Goal: Task Accomplishment & Management: Use online tool/utility

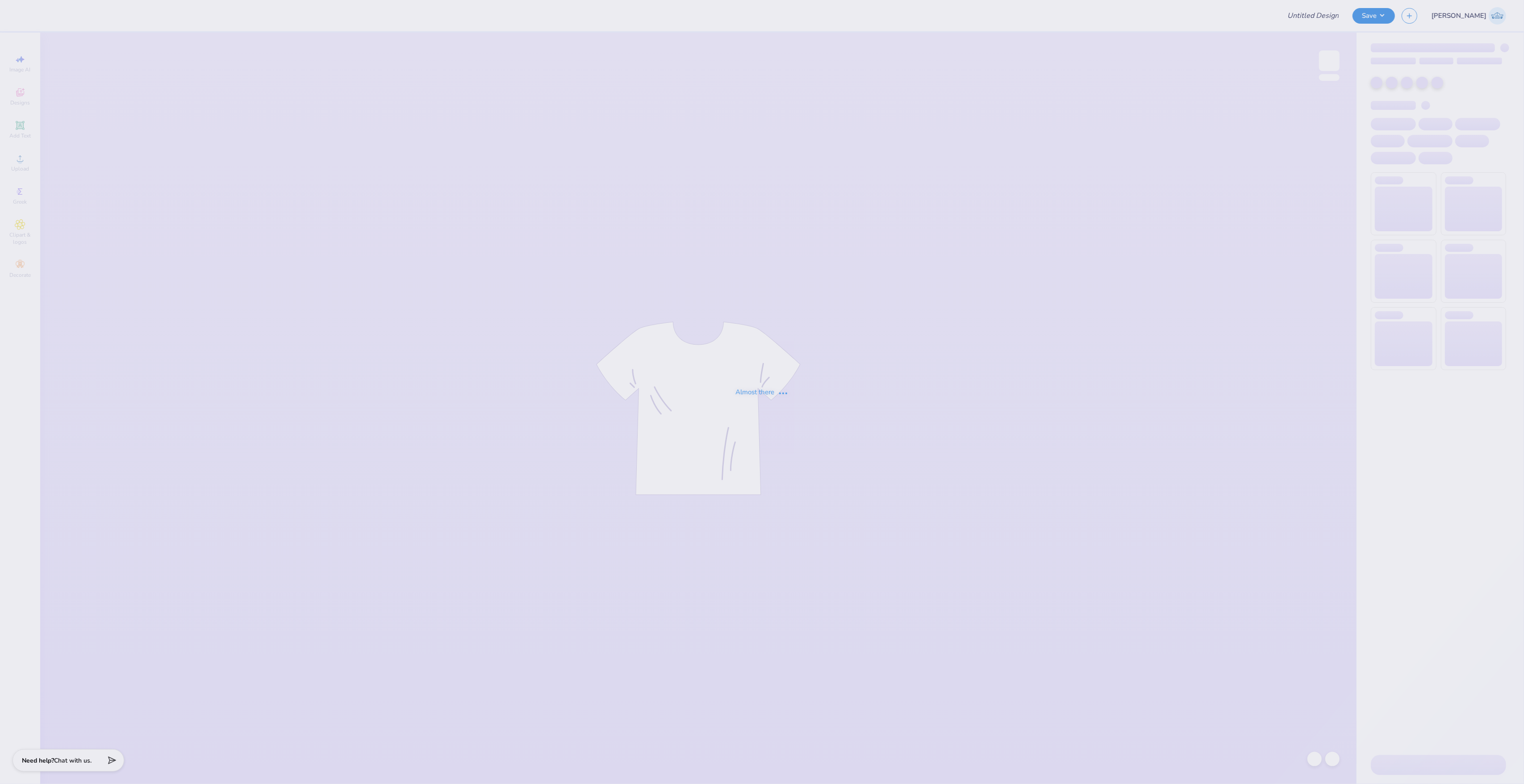
type input "Zetes 2025 Apple Cup Hat"
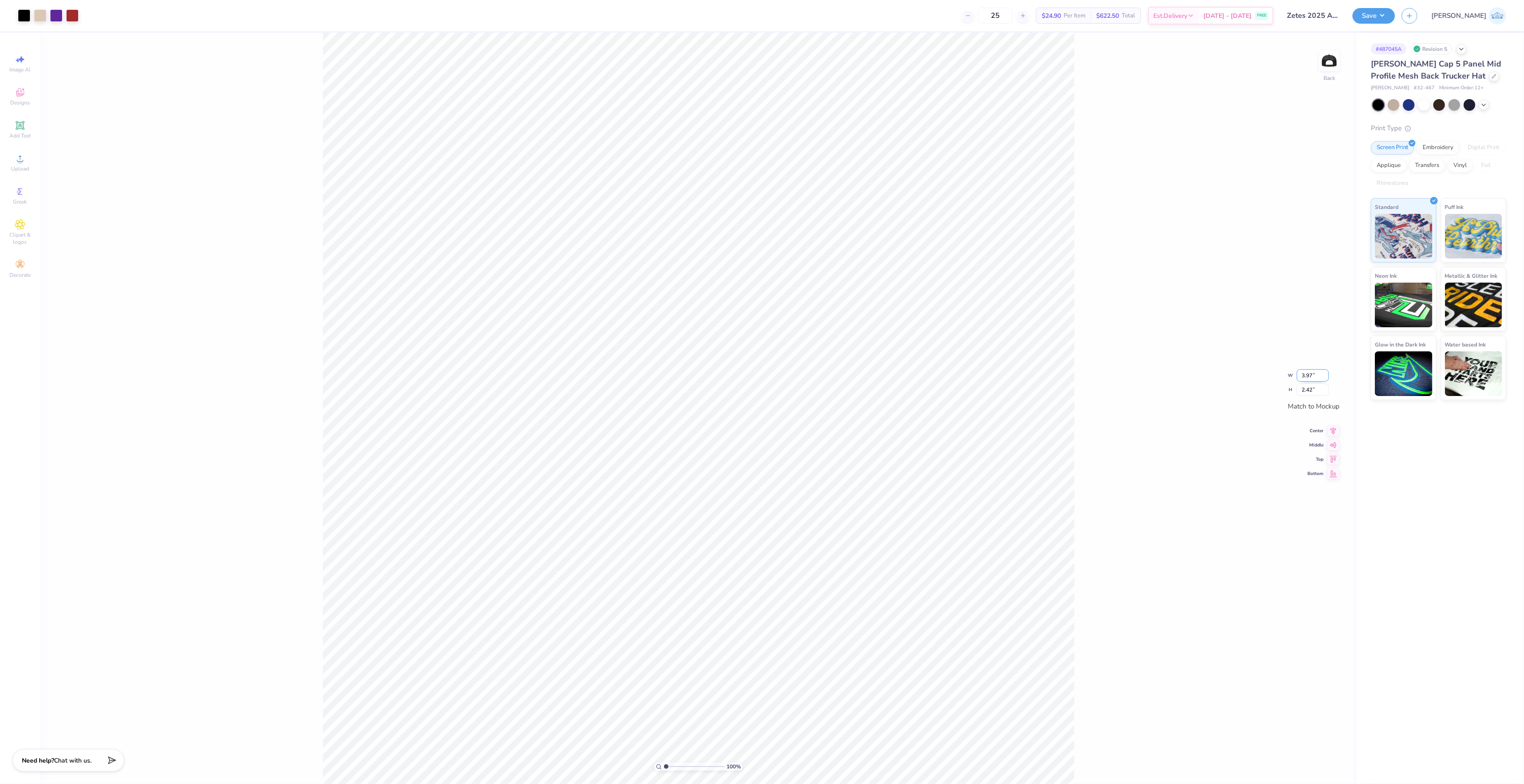
click at [1297, 370] on input "3.97" at bounding box center [1313, 376] width 32 height 13
click at [1306, 373] on input "3.97" at bounding box center [1313, 376] width 32 height 13
type input "3.99"
type input "2.43"
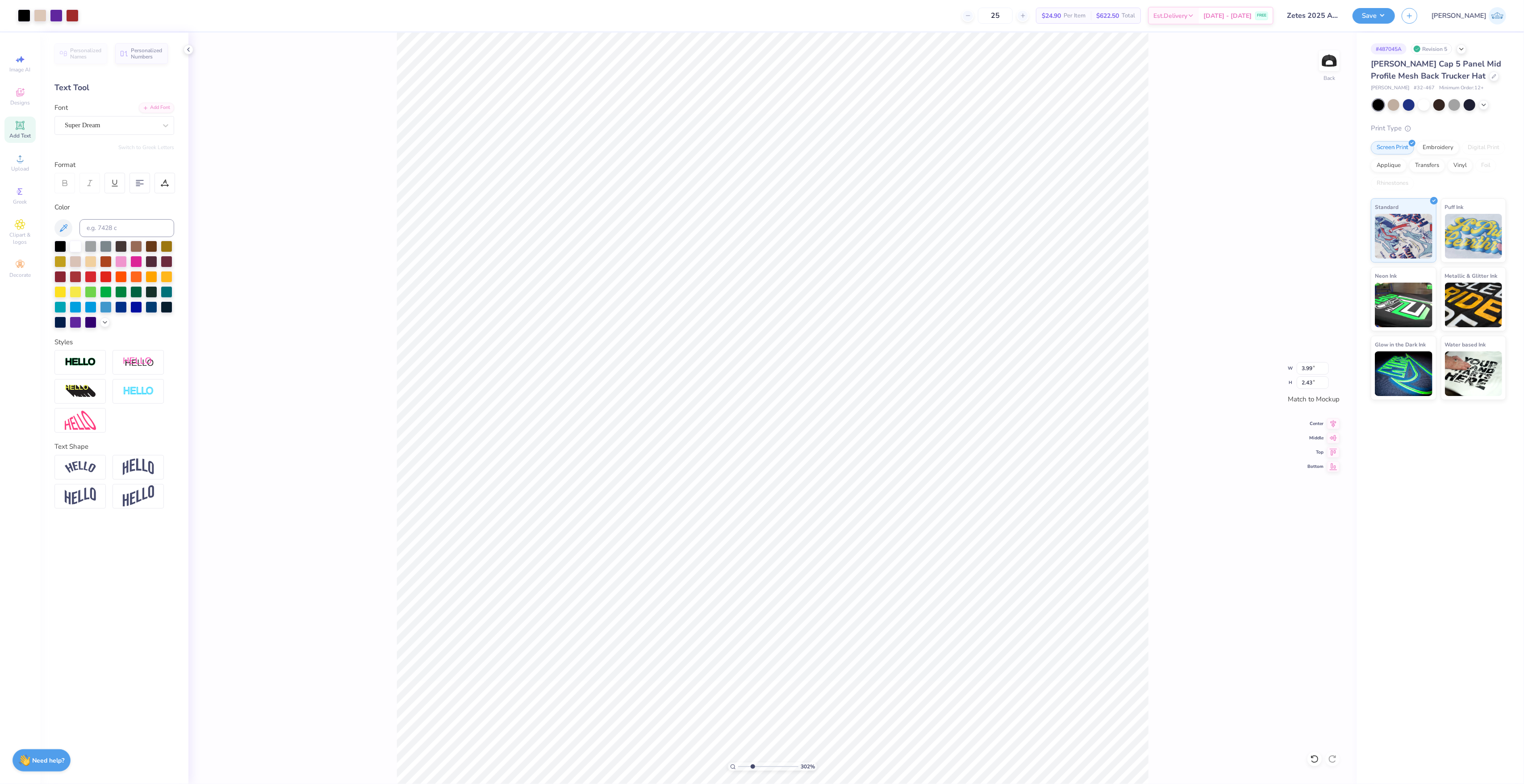
drag, startPoint x: 760, startPoint y: 770, endPoint x: 742, endPoint y: 772, distance: 18.1
type input "1.34"
click at [742, 771] on input "range" at bounding box center [768, 767] width 60 height 8
click at [1308, 368] on input "3.99" at bounding box center [1313, 369] width 32 height 13
type input "4"
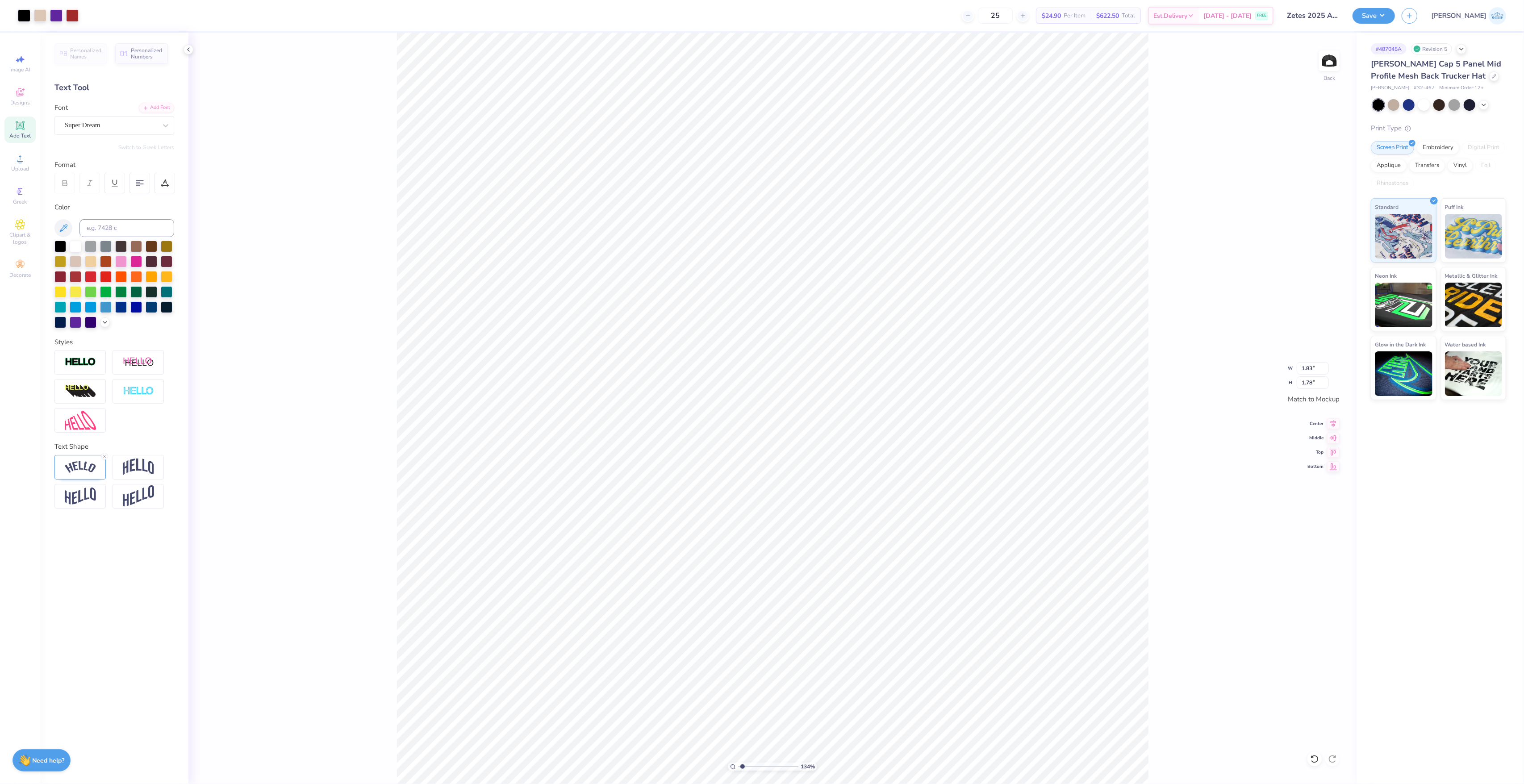
click at [337, 147] on div "134 % Back W 1.83 1.83 " H 1.78 1.78 " Match to [GEOGRAPHIC_DATA] Middle Top Bo…" at bounding box center [772, 408] width 1168 height 751
click at [29, 165] on div "Upload" at bounding box center [20, 162] width 31 height 26
click at [1308, 764] on div "134 % Back W 2.56 2.56 " H 2.48 2.48 " Match to [GEOGRAPHIC_DATA] Middle Top Bo…" at bounding box center [772, 408] width 1168 height 751
click at [1313, 762] on icon at bounding box center [1314, 759] width 8 height 8
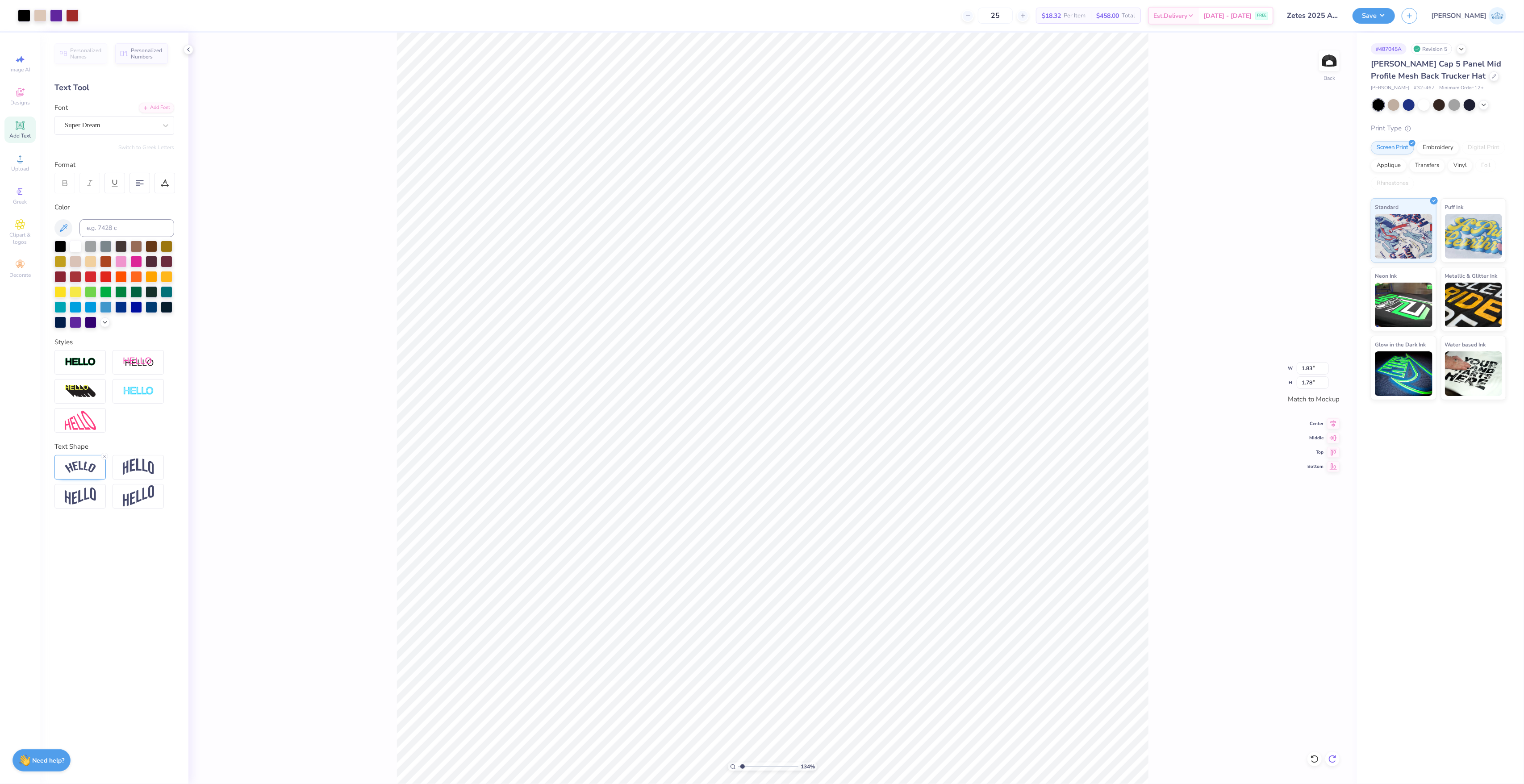
click at [1333, 753] on div at bounding box center [1332, 759] width 14 height 14
click at [1333, 753] on div "134 % Back W 1.83 1.83 " H 1.78 1.78 " Match to [GEOGRAPHIC_DATA] Middle Top Bo…" at bounding box center [772, 408] width 1168 height 751
click at [1333, 758] on div "134 % Back W 1.83 1.83 " H 1.78 1.78 " Match to [GEOGRAPHIC_DATA] Middle Top Bo…" at bounding box center [772, 408] width 1168 height 751
type input "2.56"
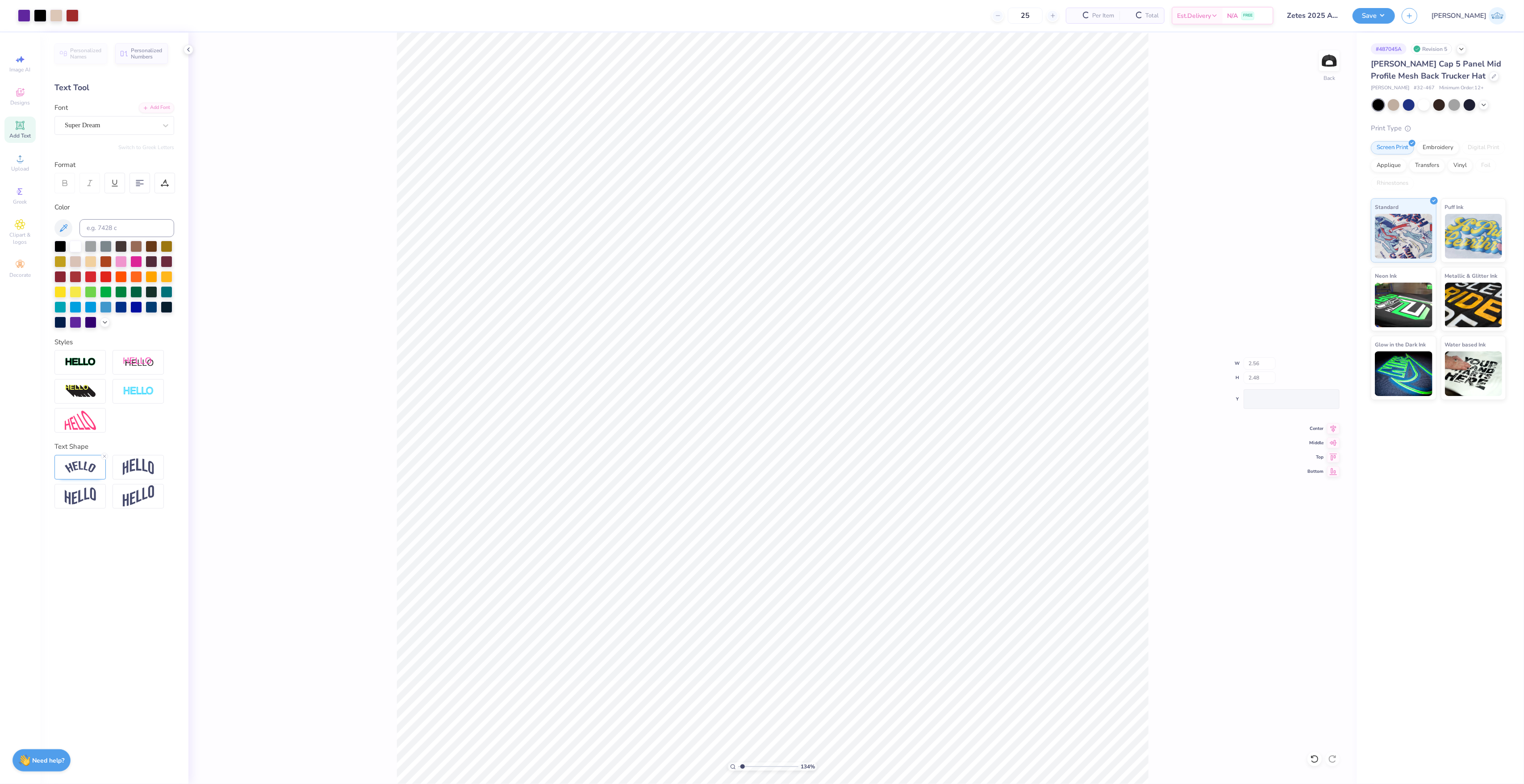
type input "2.48"
click at [1333, 758] on div "134 % Back W 2.56 H 2.48 Y Center Middle Top Bottom" at bounding box center [772, 408] width 1168 height 751
click at [1333, 758] on div "134 % Back" at bounding box center [772, 408] width 1168 height 751
click at [20, 159] on icon at bounding box center [20, 158] width 11 height 11
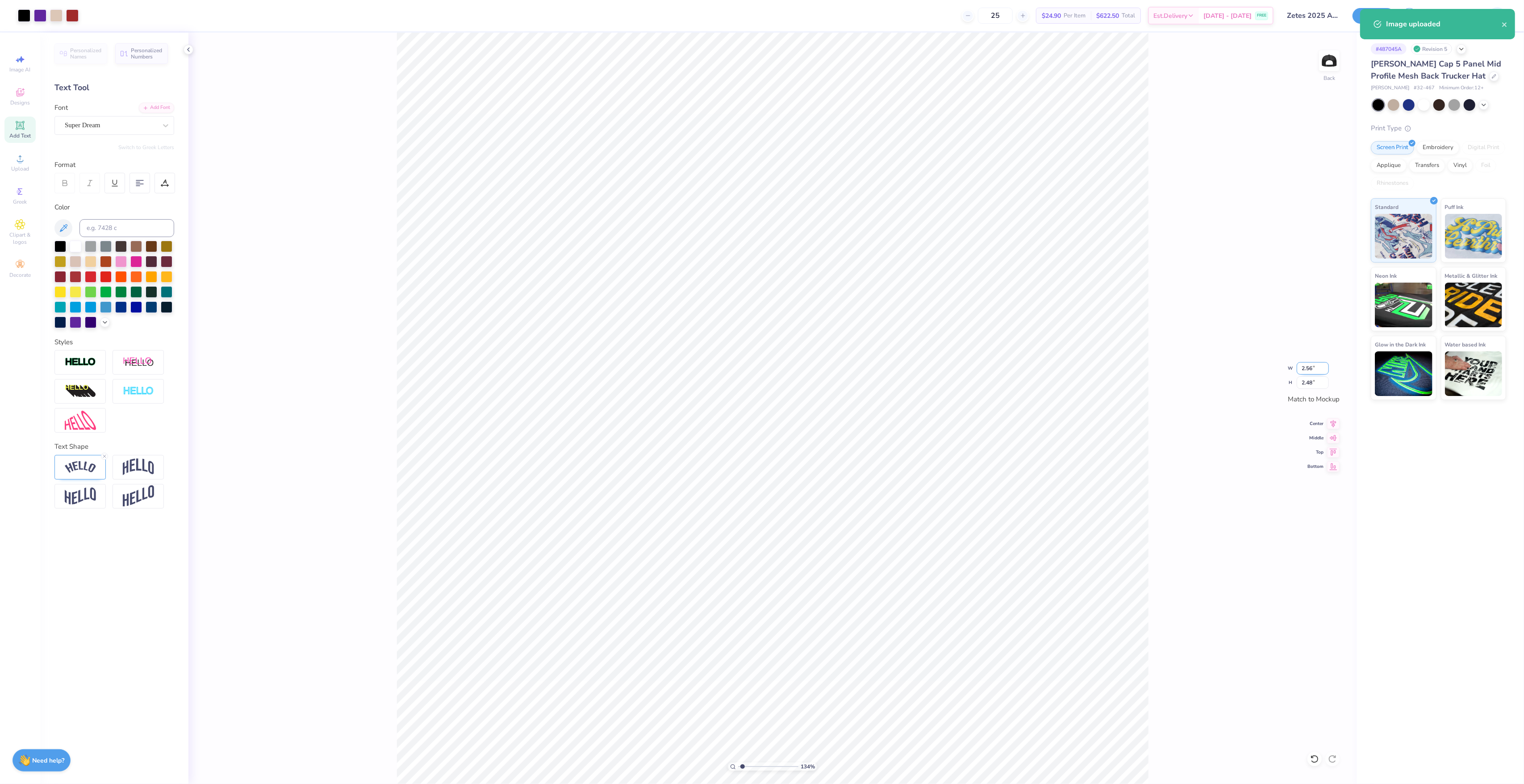
click at [1316, 368] on input "2.56" at bounding box center [1313, 369] width 32 height 13
type input "1.83"
type input "1.78"
click at [1331, 427] on icon at bounding box center [1333, 422] width 13 height 11
click at [963, 503] on div "134 % Back" at bounding box center [772, 408] width 1168 height 751
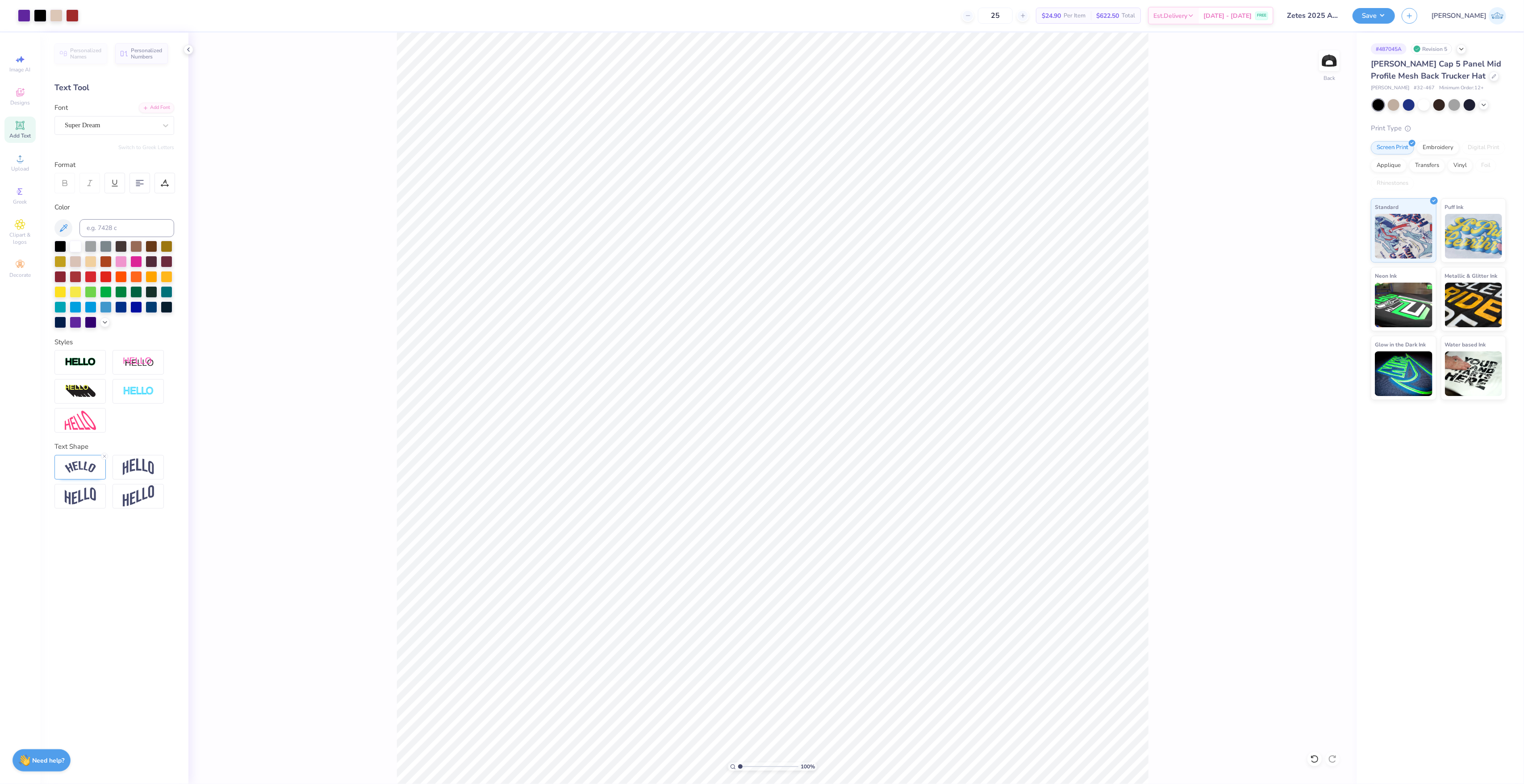
drag, startPoint x: 677, startPoint y: 764, endPoint x: 672, endPoint y: 762, distance: 5.4
type input "1"
click at [738, 763] on input "range" at bounding box center [768, 767] width 60 height 8
click at [1301, 368] on input "3.99" at bounding box center [1313, 369] width 32 height 13
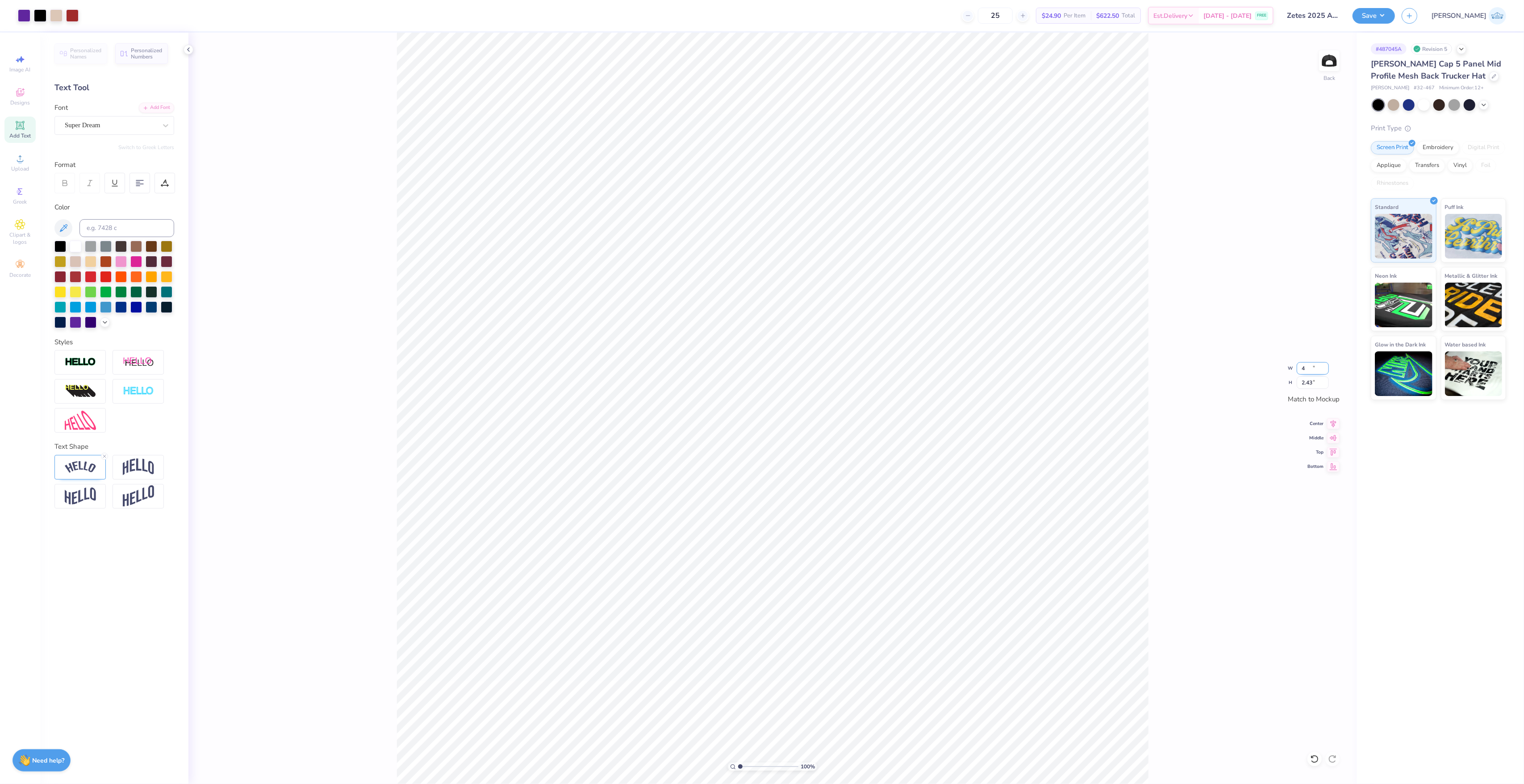
type input "4"
click at [880, 532] on li "Group" at bounding box center [869, 528] width 70 height 17
click at [1317, 424] on span "Center" at bounding box center [1315, 422] width 16 height 6
click at [1320, 437] on span "Middle" at bounding box center [1315, 437] width 16 height 6
click at [1053, 591] on div "100 % Back" at bounding box center [772, 408] width 1168 height 751
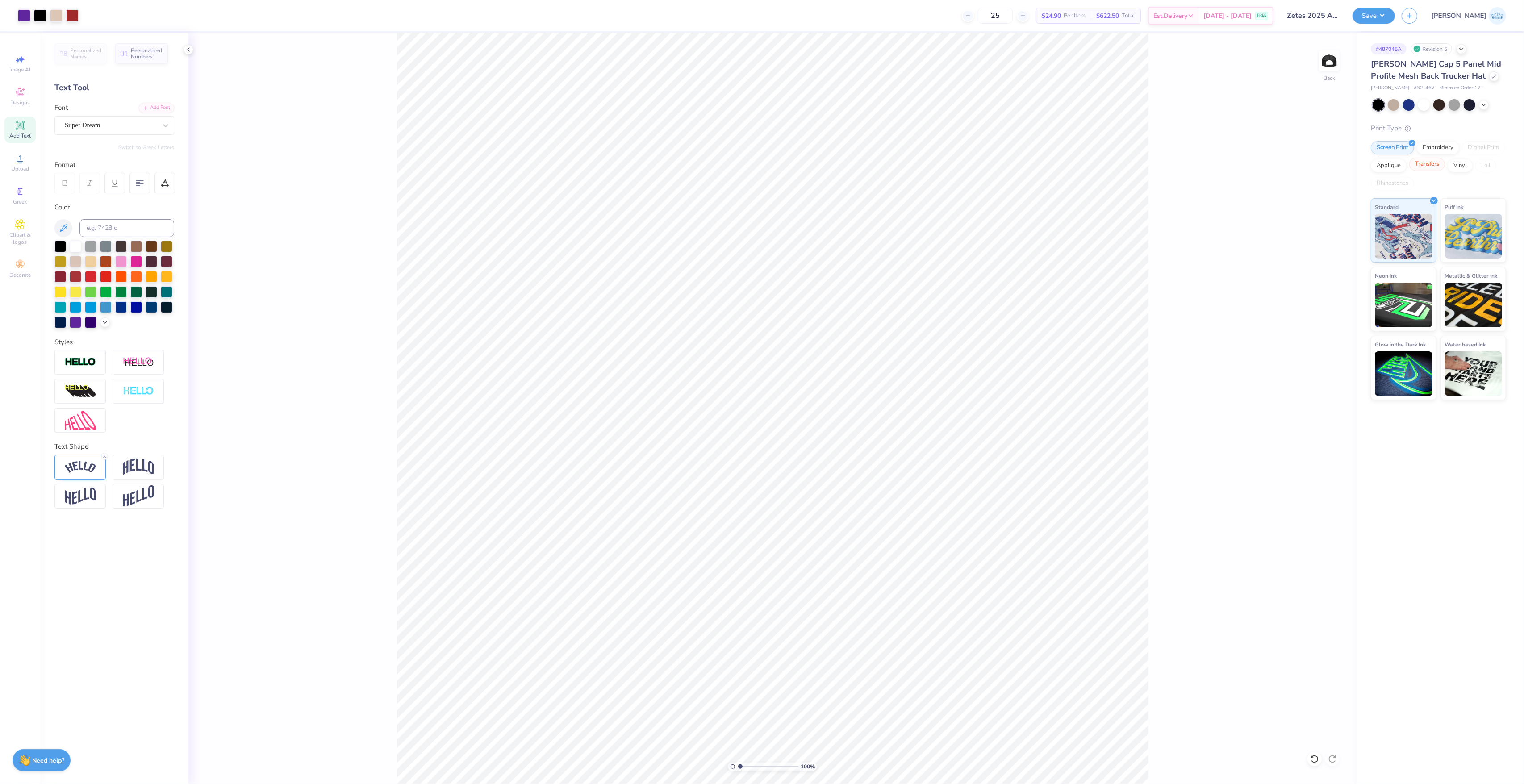
click at [1420, 166] on div "Transfers" at bounding box center [1427, 164] width 36 height 13
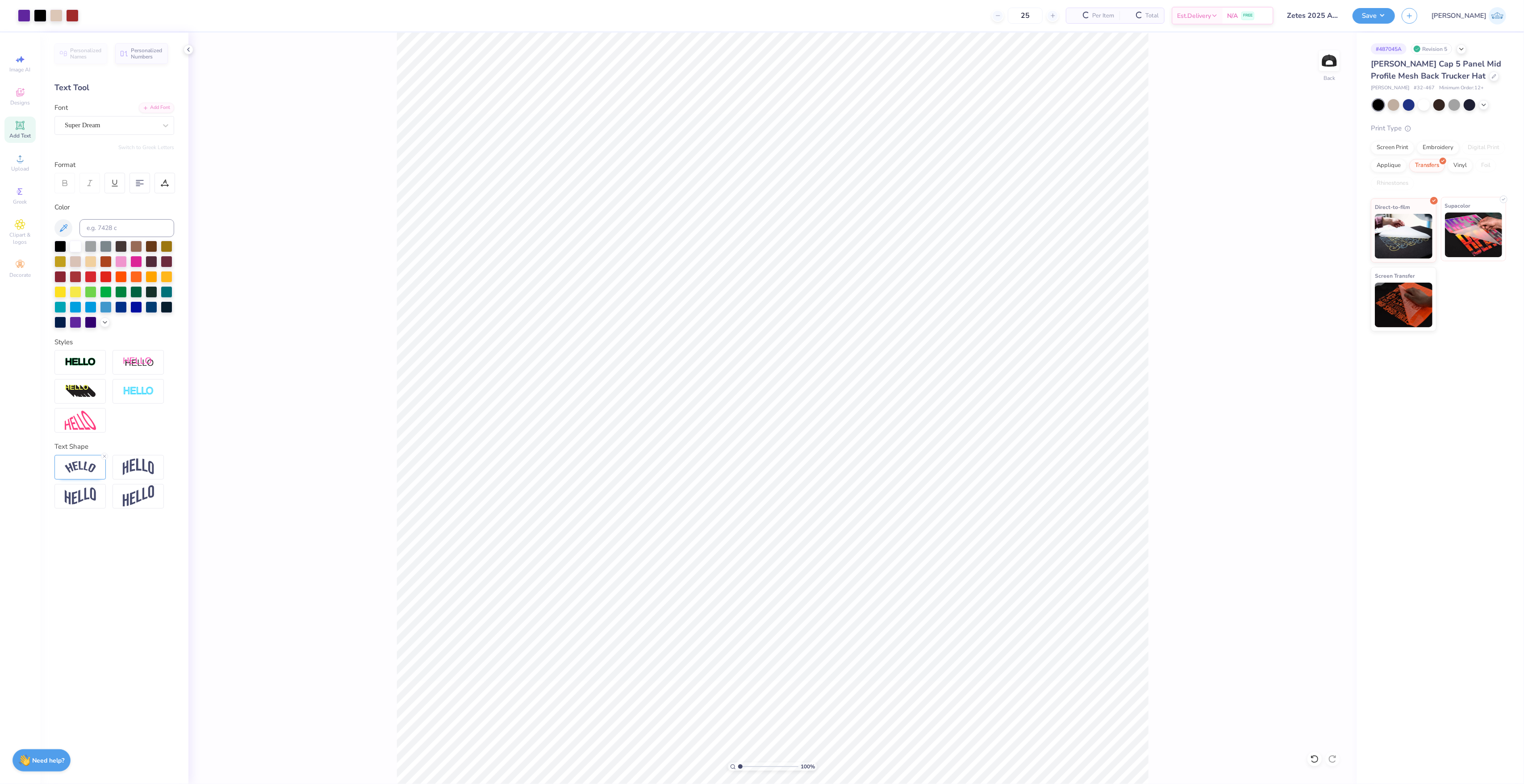
click at [1470, 238] on img at bounding box center [1474, 235] width 57 height 45
click at [43, 20] on div at bounding box center [40, 15] width 13 height 13
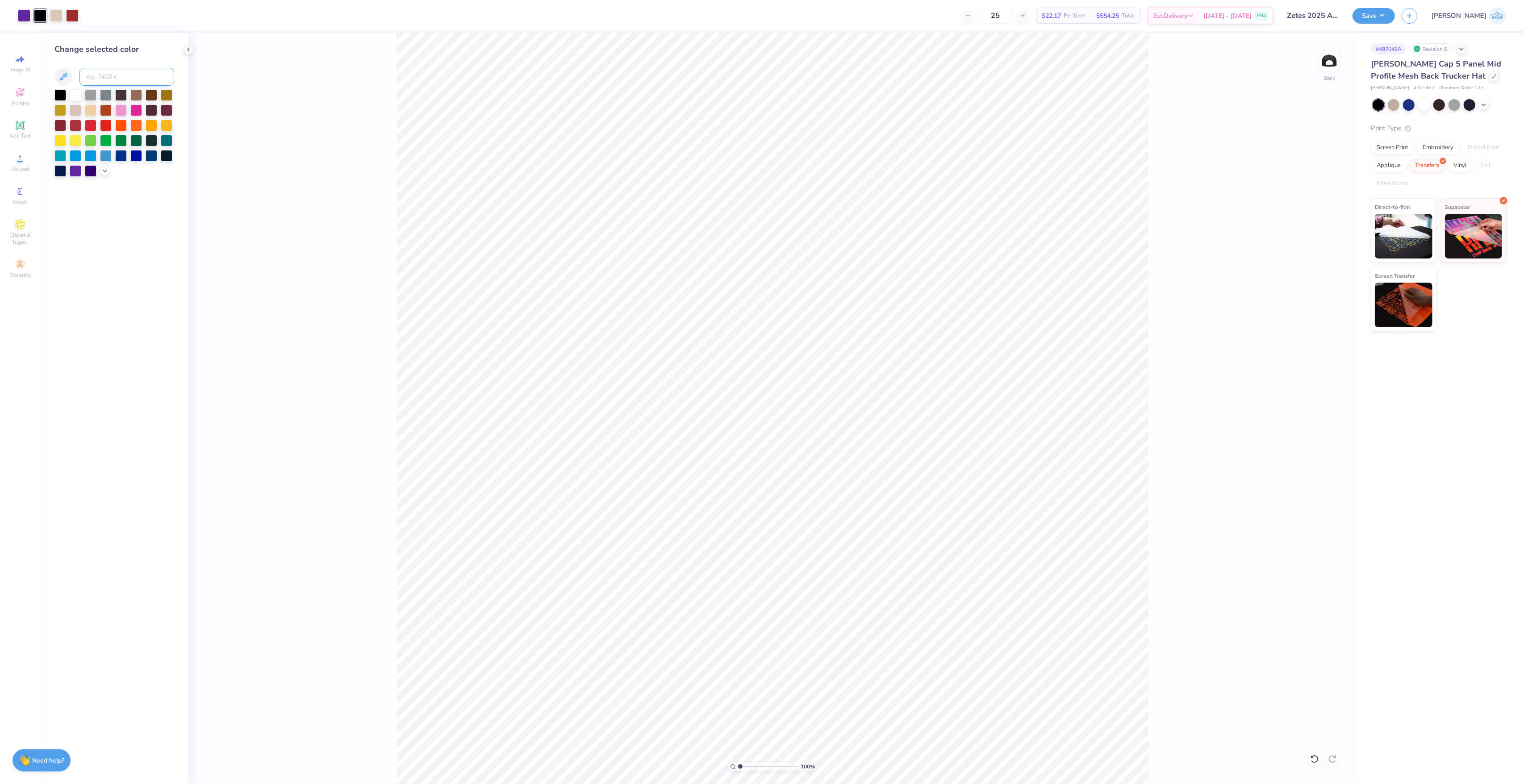
click at [108, 79] on input at bounding box center [127, 77] width 94 height 18
type input "267"
click at [1317, 759] on icon at bounding box center [1315, 759] width 9 height 9
click at [384, 215] on div "100 % Back W 3.99 3.99 " H 2.43 2.43 " Match to Mockup Center Middle Top Bottom" at bounding box center [772, 408] width 1168 height 751
click at [24, 129] on icon at bounding box center [20, 125] width 11 height 11
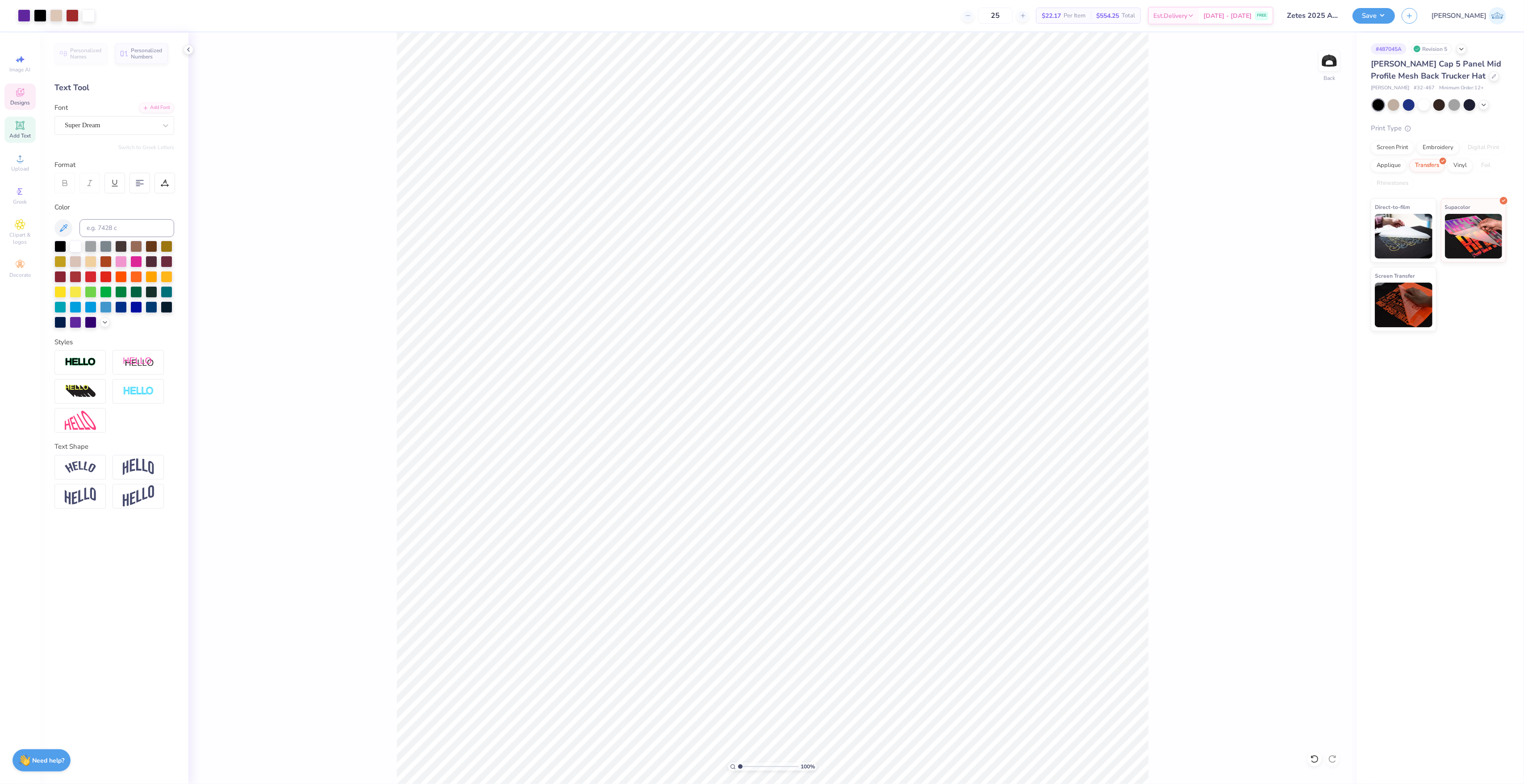
click at [27, 101] on span "Designs" at bounding box center [20, 102] width 20 height 7
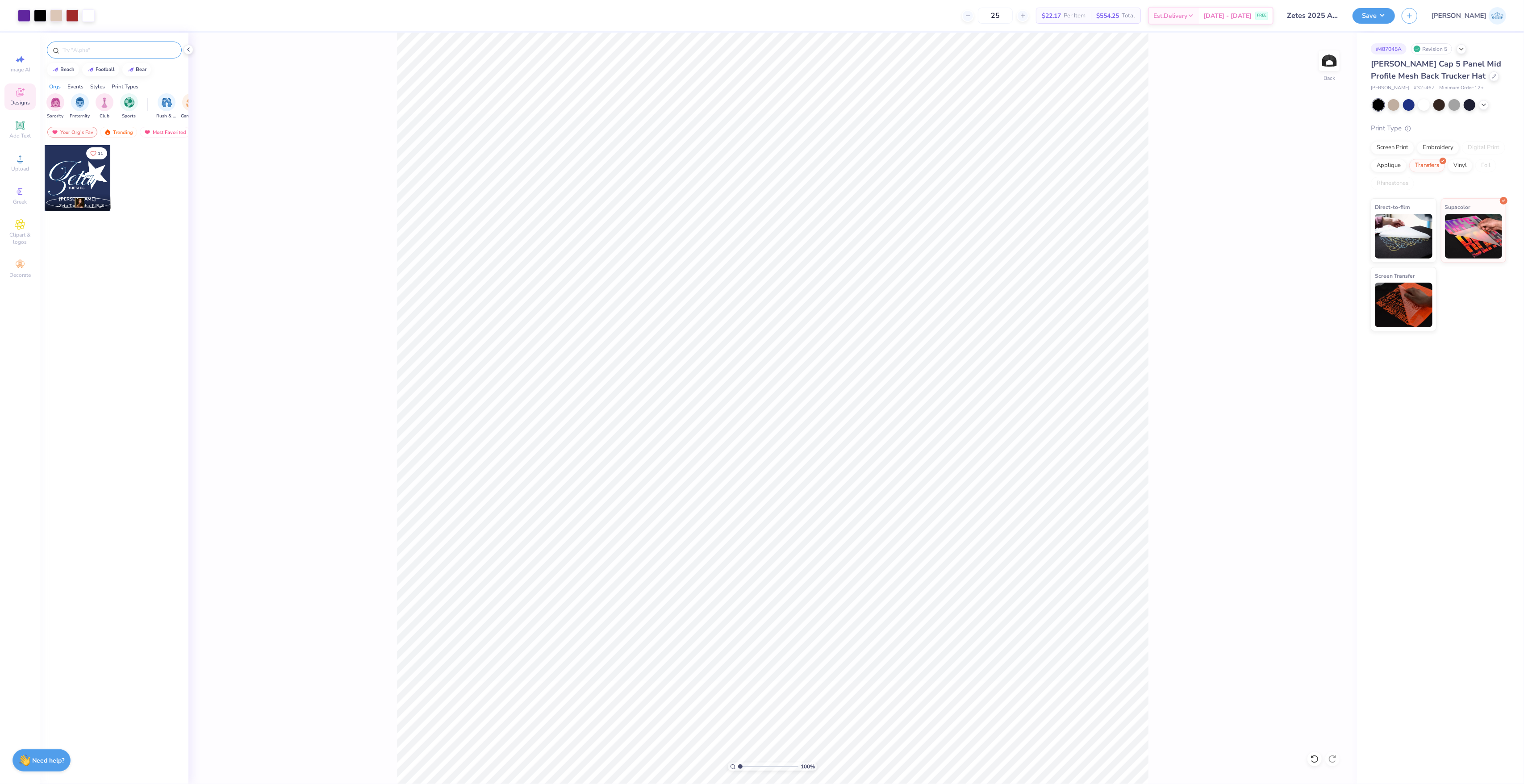
click at [87, 54] on div at bounding box center [114, 50] width 135 height 17
click at [84, 45] on div at bounding box center [114, 50] width 135 height 17
click at [57, 102] on img "filter for Sorority" at bounding box center [55, 101] width 10 height 10
click at [140, 178] on div at bounding box center [151, 185] width 67 height 81
click at [121, 133] on div "Trending" at bounding box center [119, 132] width 37 height 11
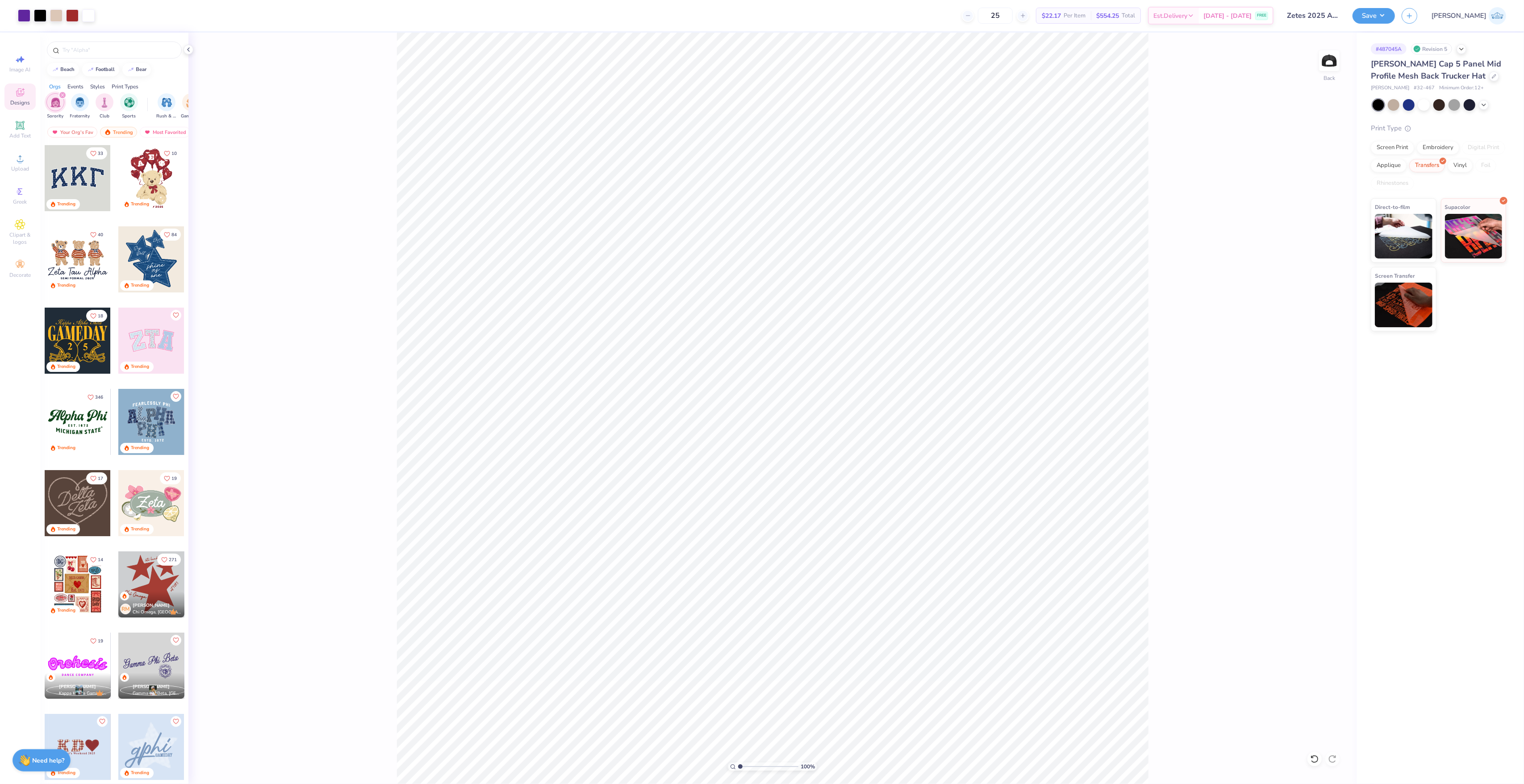
click at [152, 172] on div at bounding box center [151, 178] width 66 height 66
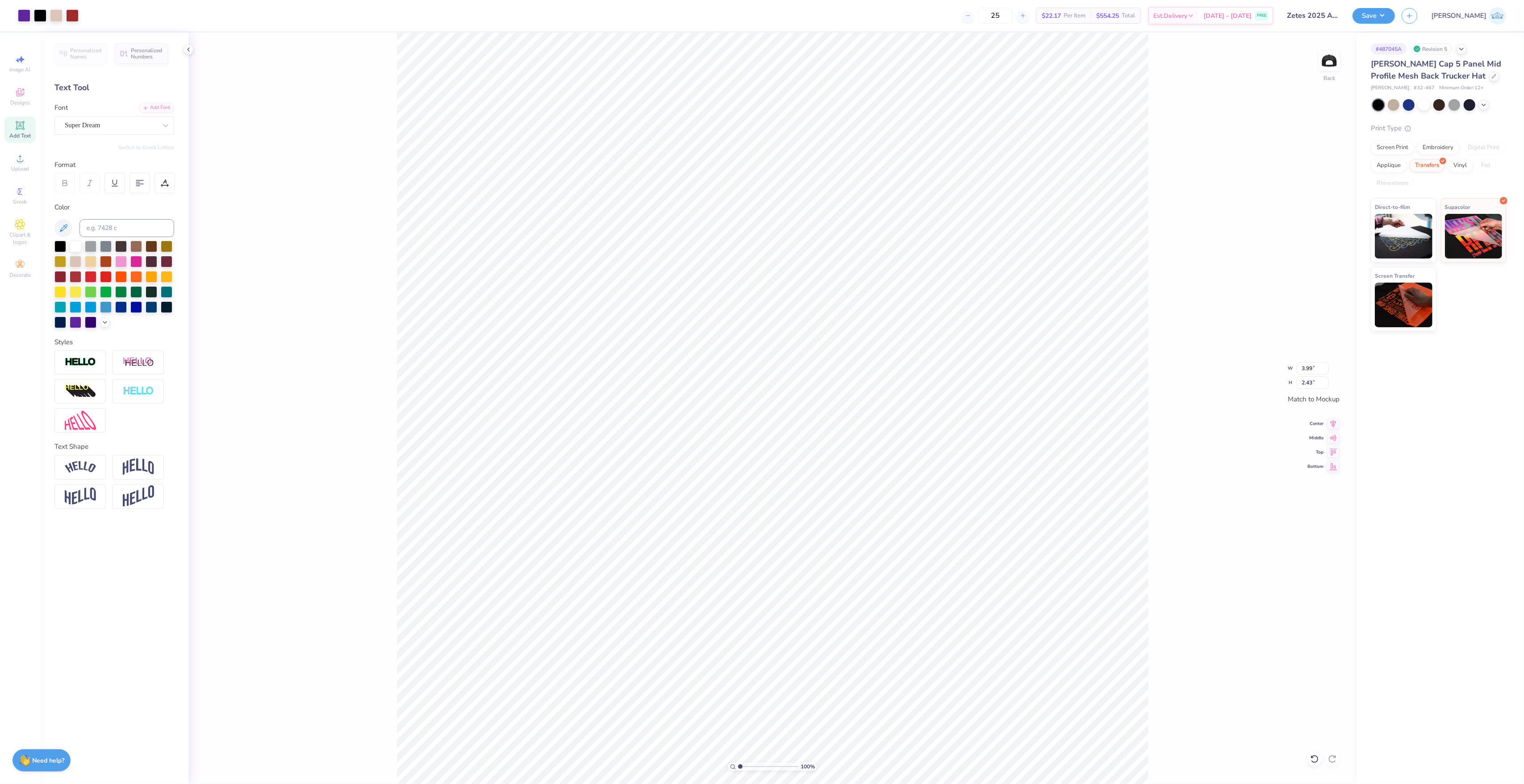
click at [1426, 6] on div "Save JA" at bounding box center [1438, 15] width 172 height 31
click at [1395, 17] on button "Save" at bounding box center [1373, 14] width 42 height 15
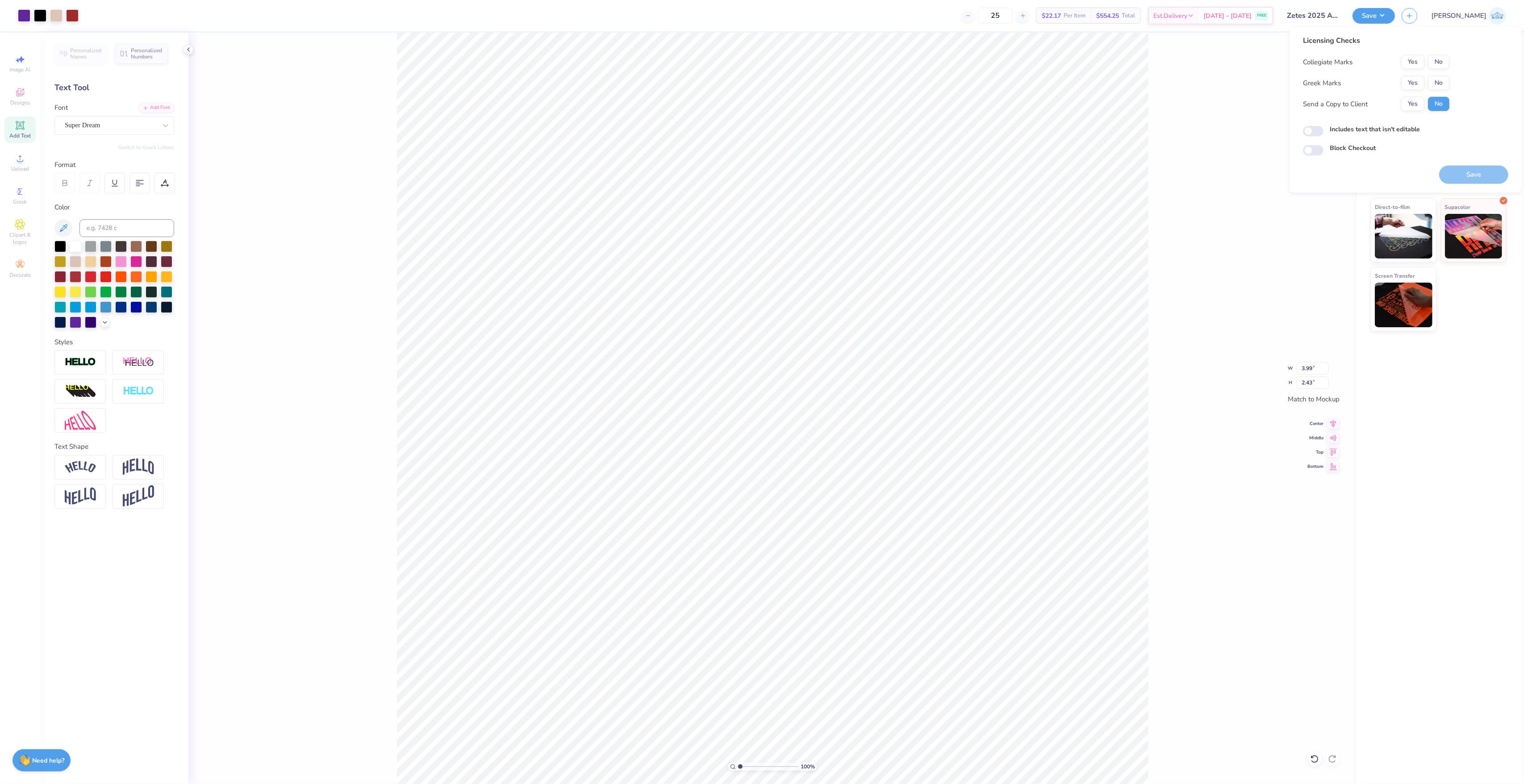
click at [1432, 72] on div "Collegiate Marks Yes No Greek Marks Yes No Send a Copy to Client Yes No" at bounding box center [1376, 83] width 147 height 56
click at [1437, 58] on button "No" at bounding box center [1439, 62] width 22 height 14
click at [1438, 82] on button "No" at bounding box center [1439, 83] width 22 height 14
click at [1414, 96] on div "Collegiate Marks Yes No Greek Marks Yes No Send a Copy to Client Yes No" at bounding box center [1376, 83] width 147 height 56
click at [1414, 103] on button "Yes" at bounding box center [1412, 104] width 23 height 14
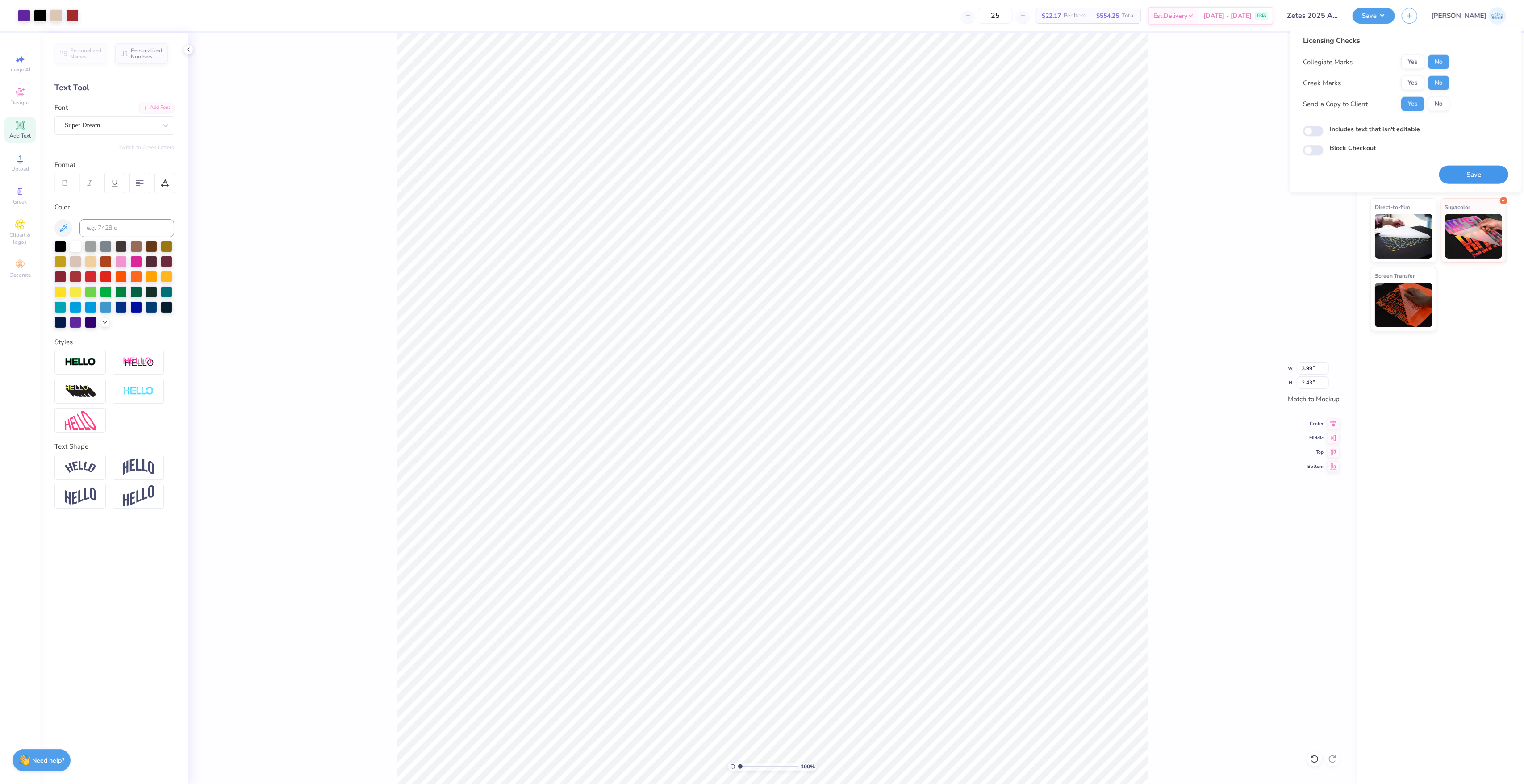
click at [1451, 172] on button "Save" at bounding box center [1474, 175] width 69 height 18
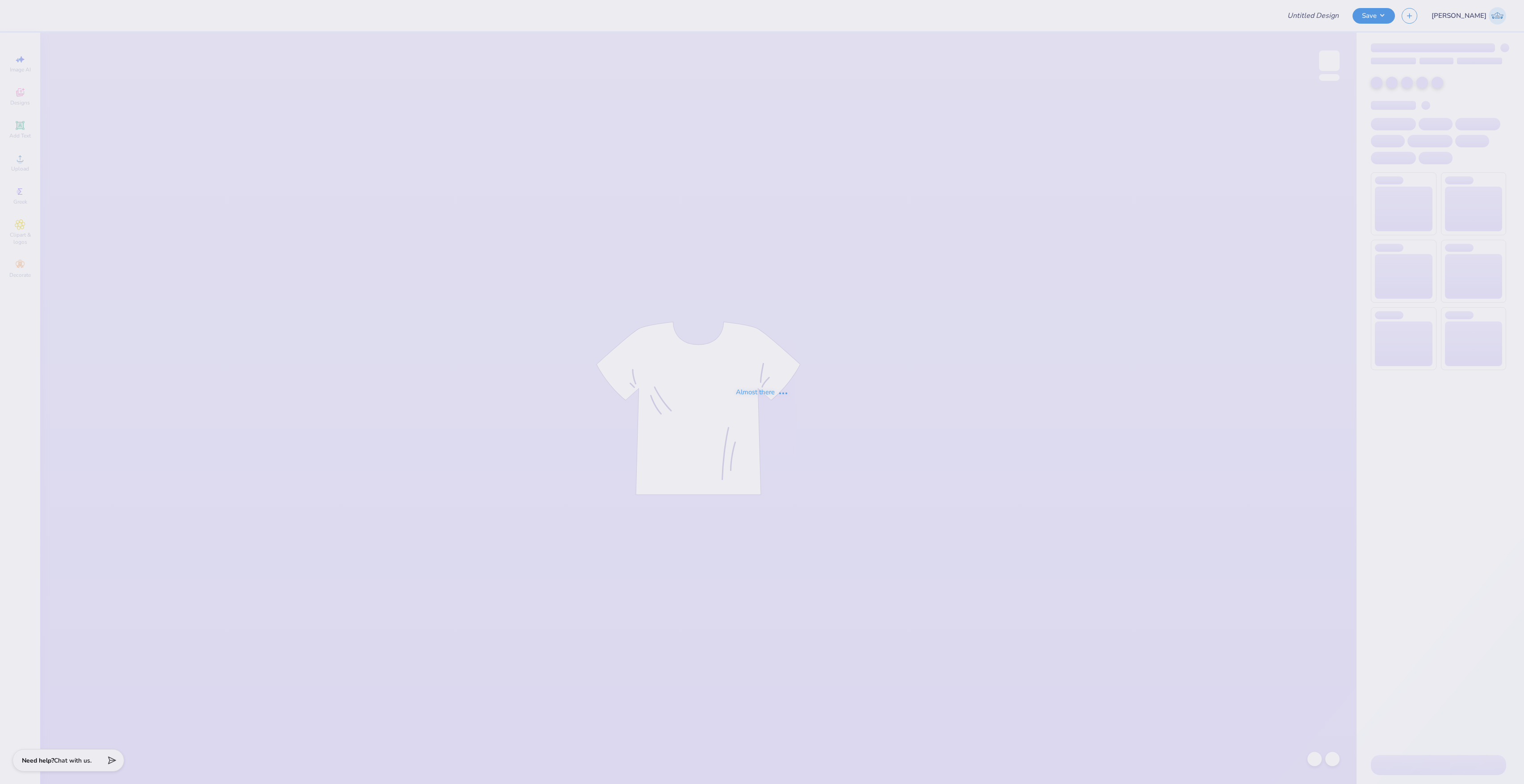
type input "Shirts for ADPi"
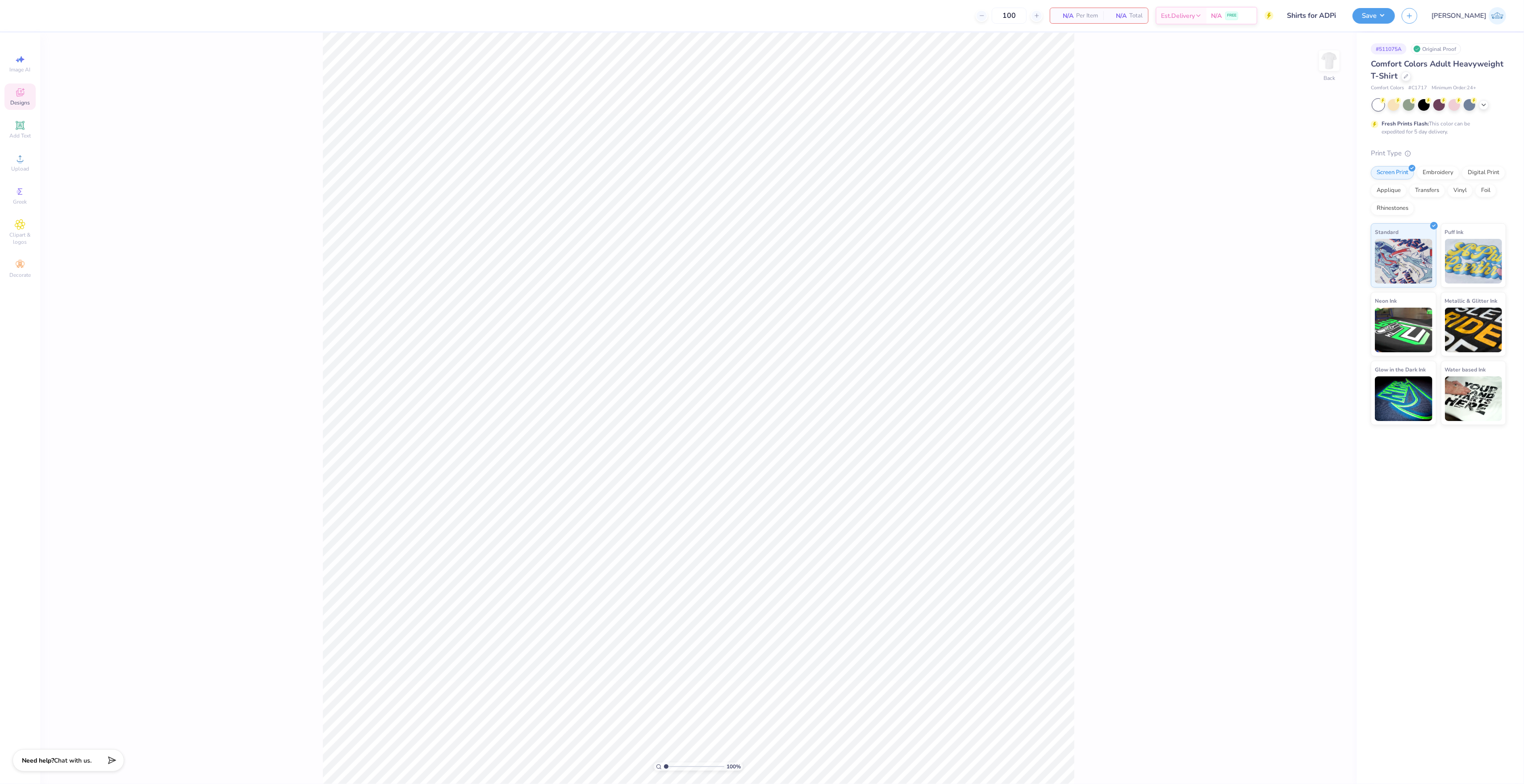
click at [22, 93] on icon at bounding box center [20, 92] width 8 height 8
click at [36, 144] on div "Image AI Designs Add Text Upload Greek Clipart & logos Decorate" at bounding box center [20, 408] width 40 height 751
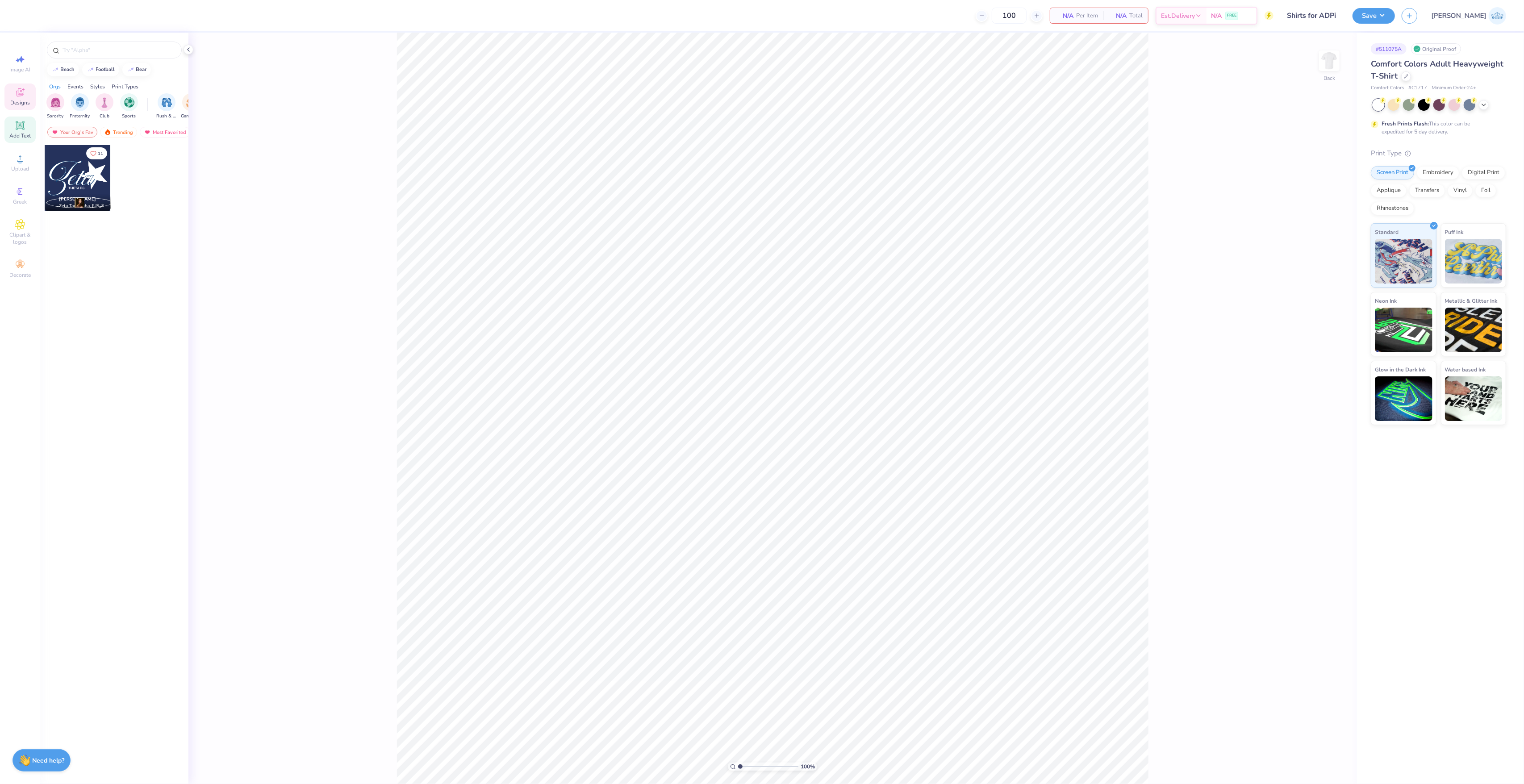
click at [32, 131] on div "Add Text" at bounding box center [20, 129] width 31 height 26
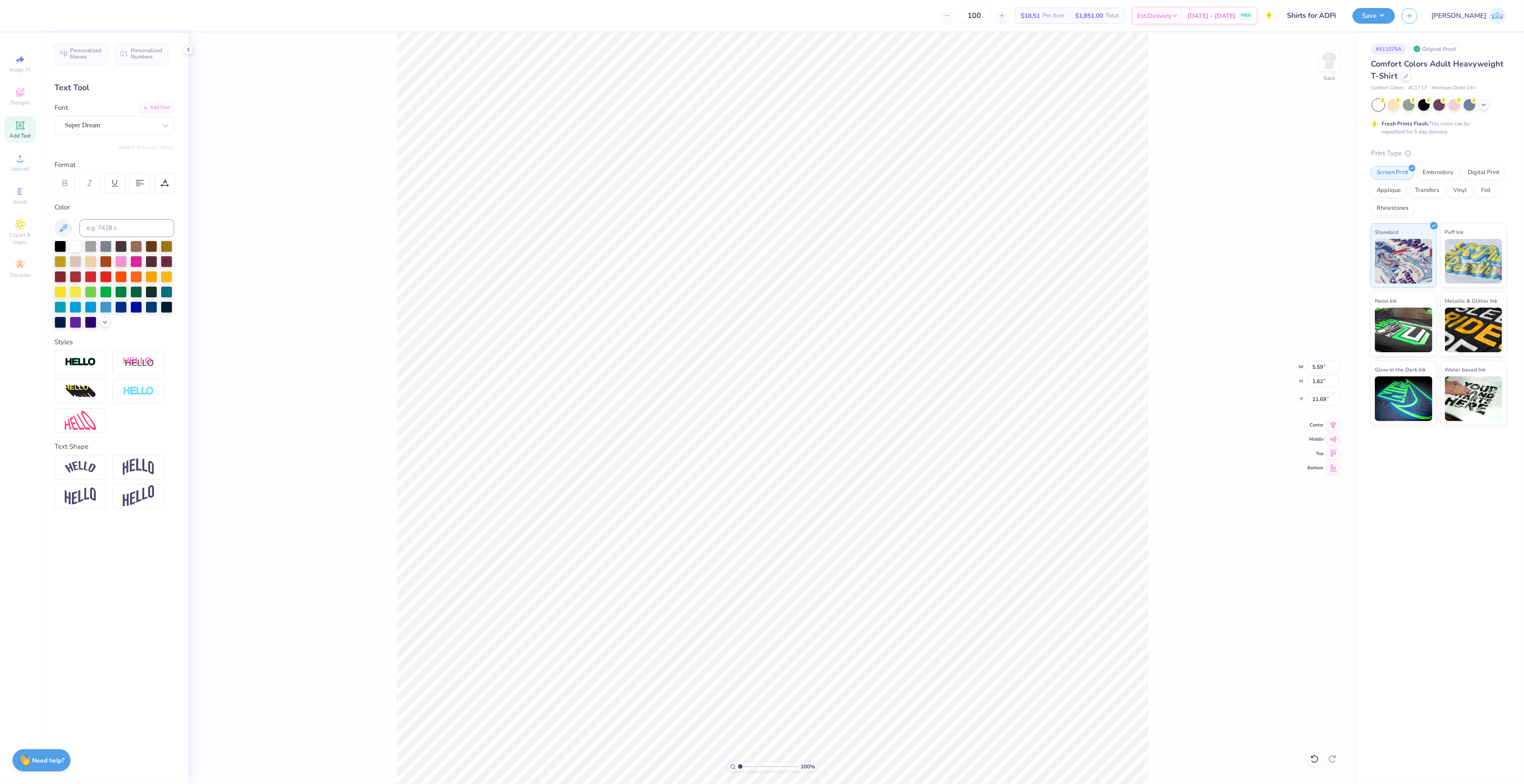
type input "11.45"
type input "10.88"
type input "8.20"
type input "2.37"
click at [1310, 399] on input "4.71" at bounding box center [1323, 399] width 32 height 13
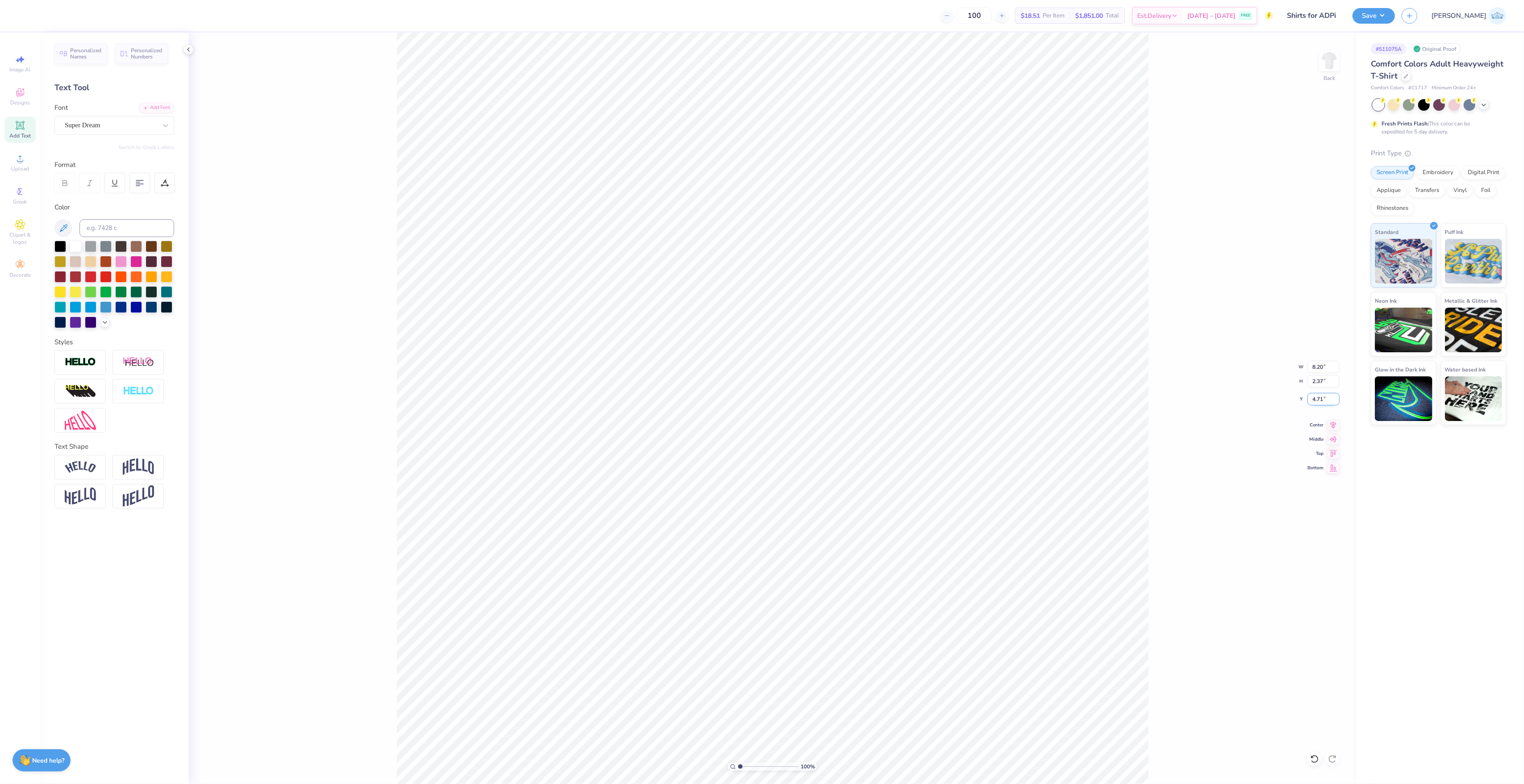
click at [1310, 399] on input "4.71" at bounding box center [1323, 399] width 32 height 13
type input "3.00"
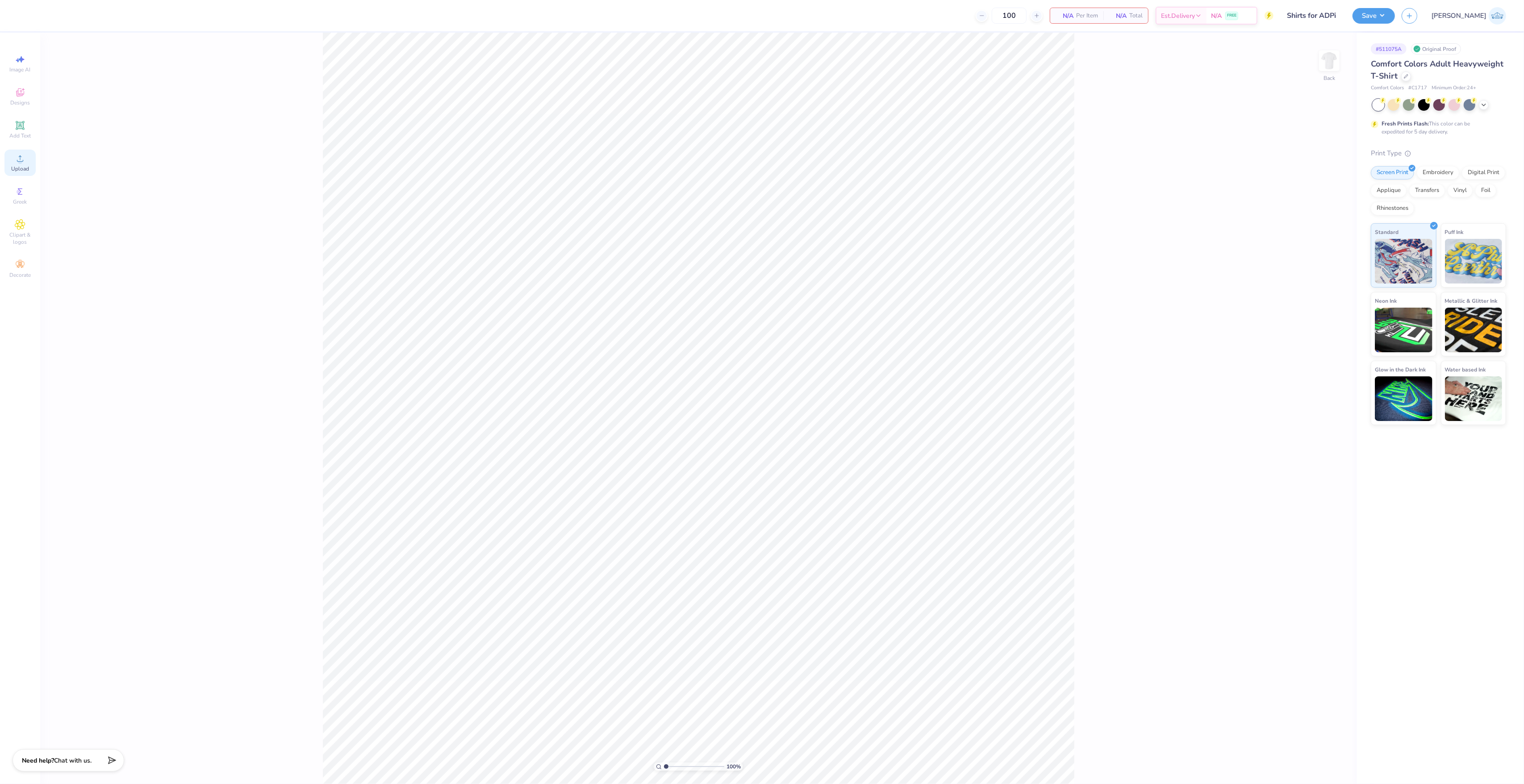
click at [27, 169] on span "Upload" at bounding box center [20, 168] width 18 height 7
click at [1313, 362] on input "14.17" at bounding box center [1323, 367] width 32 height 13
type input "12.50"
type input "13.77"
click at [1313, 396] on input "5.61" at bounding box center [1323, 399] width 32 height 13
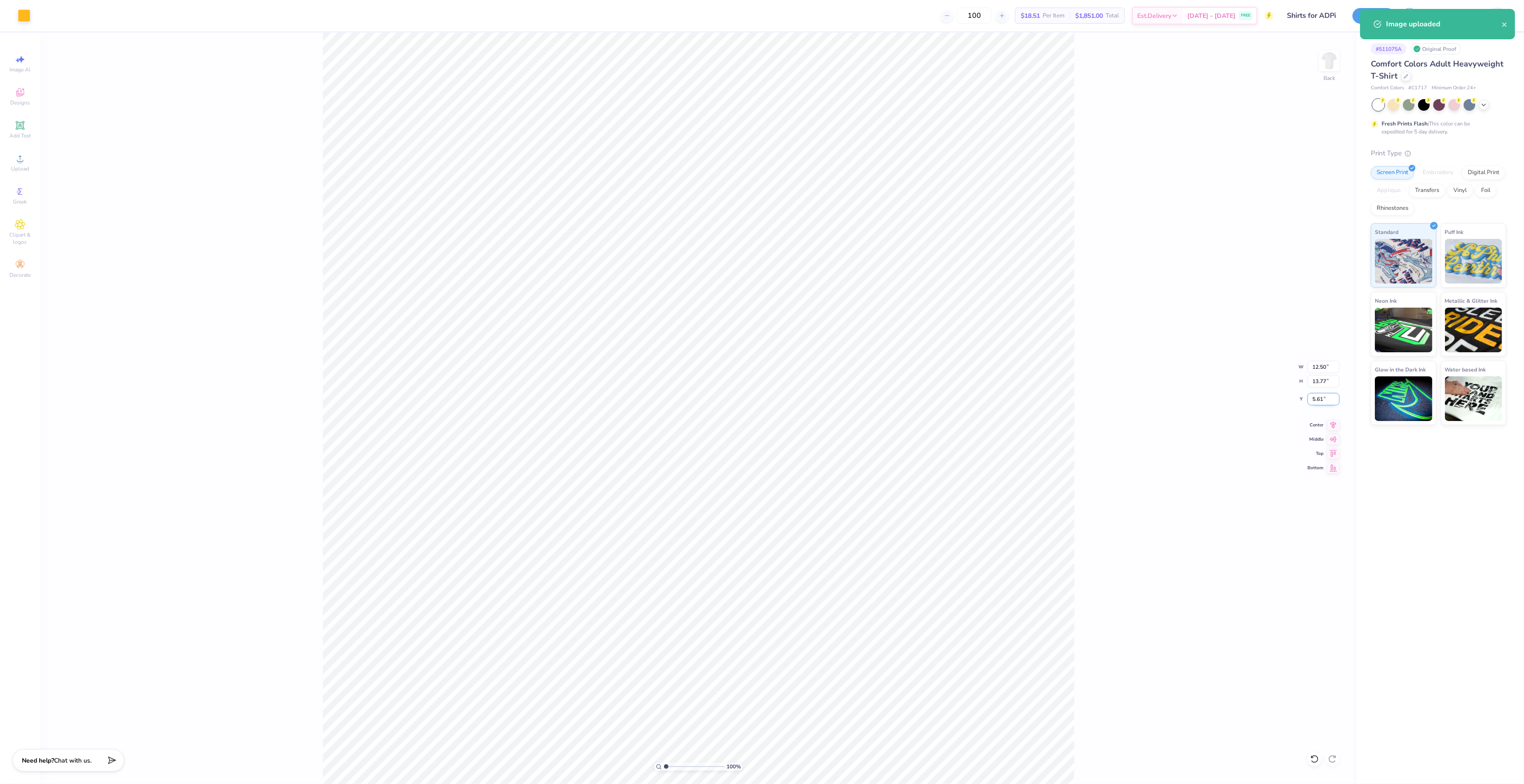
click at [1313, 396] on input "5.61" at bounding box center [1323, 399] width 32 height 13
type input "3.00"
click at [1310, 359] on div "100 % Back W 12.50 12.50 " H 13.77 13.77 " Y 3.00 3.00 " Center Middle Top Bott…" at bounding box center [698, 408] width 1316 height 751
click at [1326, 368] on input "12.50" at bounding box center [1323, 367] width 32 height 13
type input "11.00"
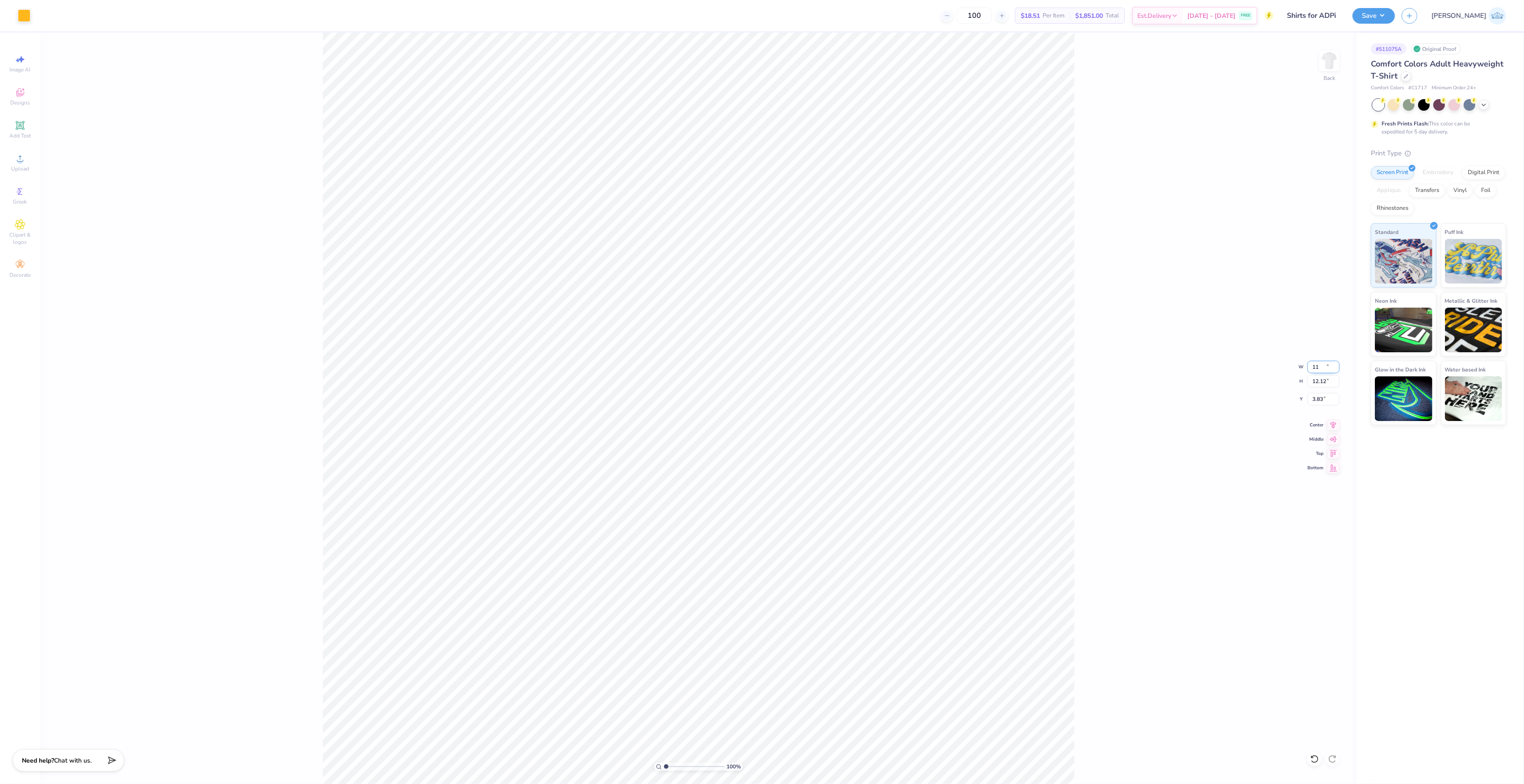
type input "12.12"
click at [1322, 402] on input "3.83" at bounding box center [1323, 399] width 32 height 13
click at [1321, 402] on input "3.83" at bounding box center [1323, 399] width 32 height 13
type input "3.00"
click at [1322, 399] on input "3.00" at bounding box center [1323, 399] width 32 height 13
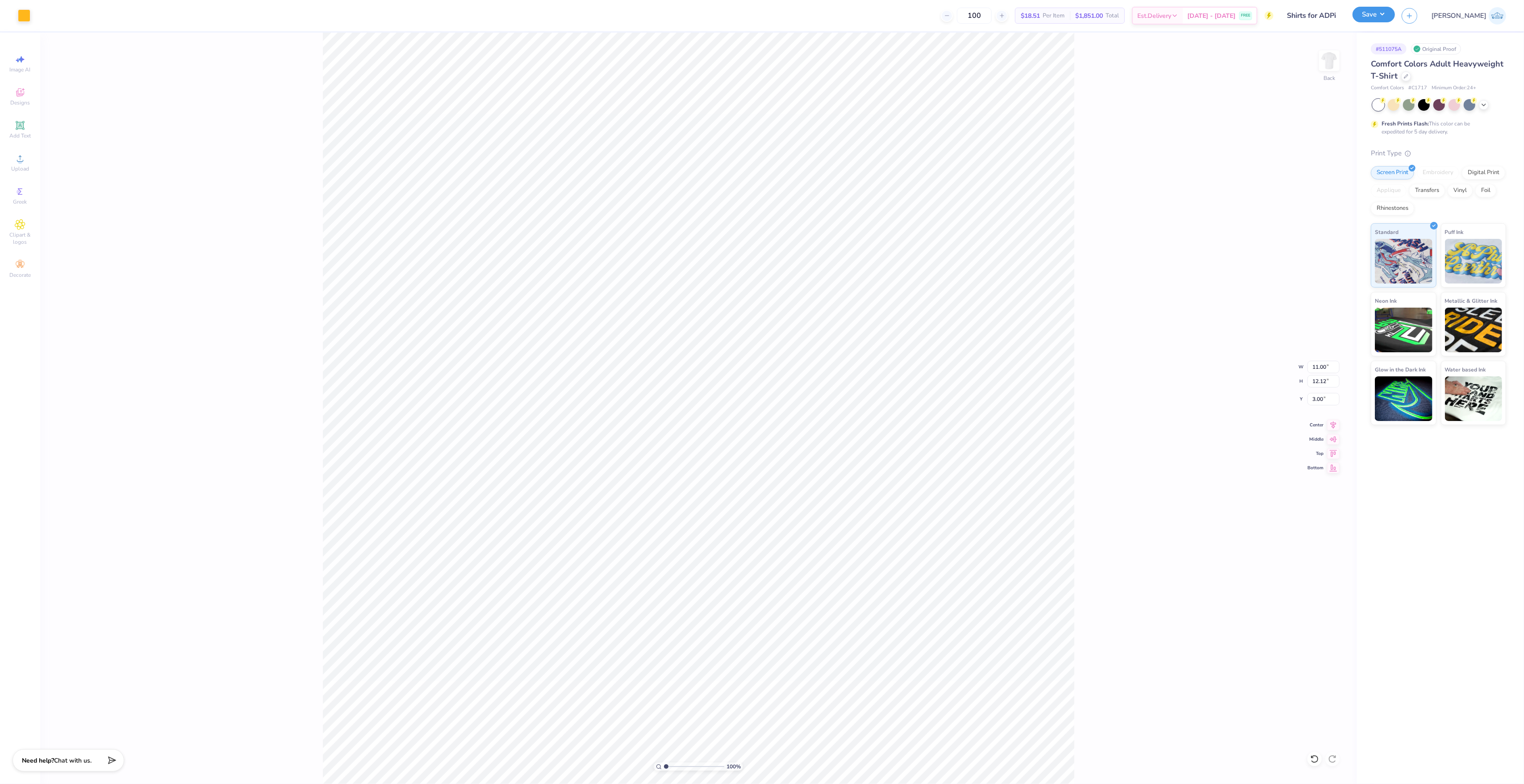
click at [1395, 20] on button "Save" at bounding box center [1373, 14] width 42 height 15
click at [1435, 55] on button "No" at bounding box center [1439, 62] width 22 height 14
click at [1439, 91] on div "Collegiate Marks Yes No Greek Marks Yes No Send a Copy to Client Yes No" at bounding box center [1376, 83] width 147 height 56
click at [1440, 90] on div "Collegiate Marks Yes No Greek Marks Yes No Send a Copy to Client Yes No" at bounding box center [1376, 83] width 147 height 56
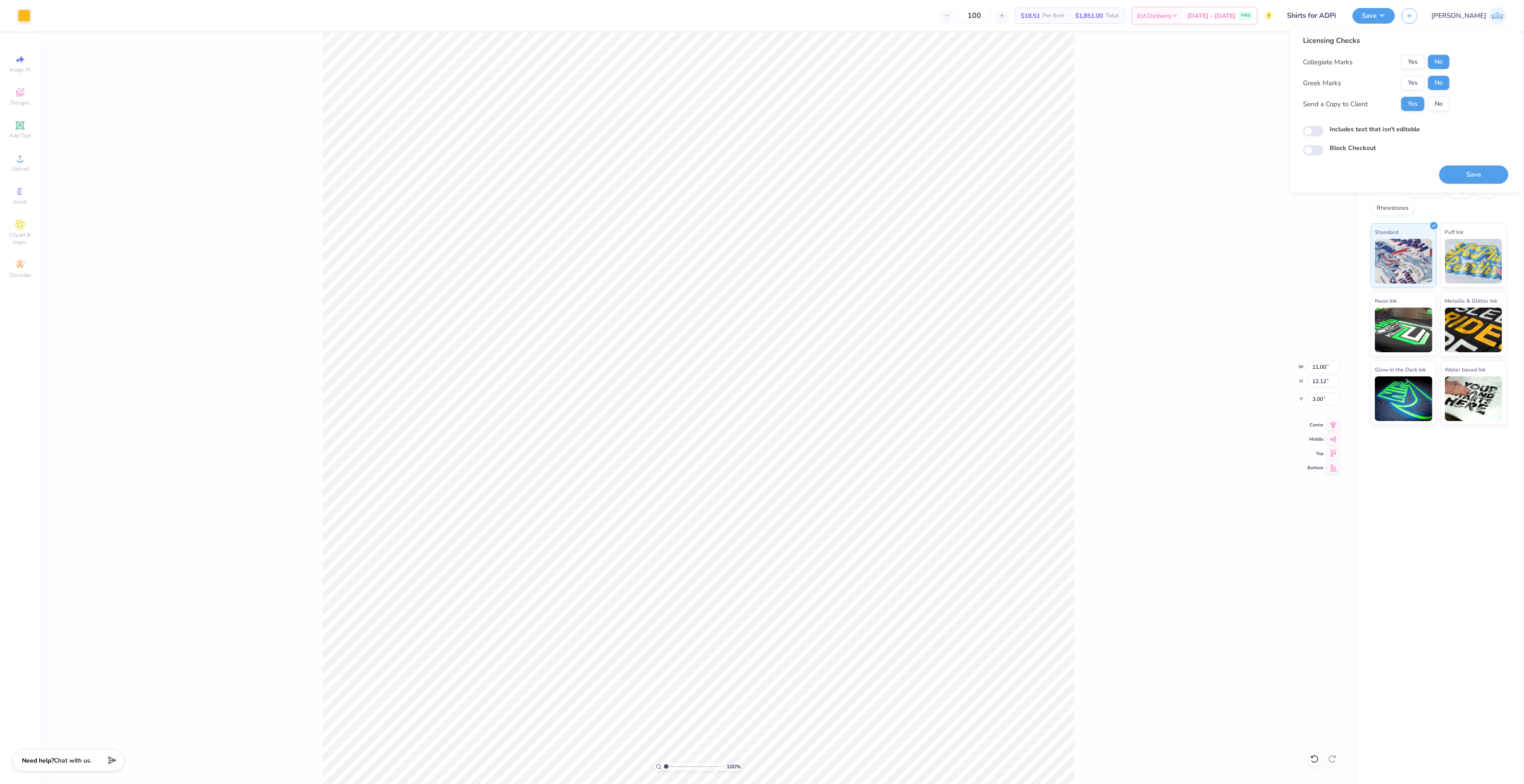
click at [1299, 129] on div "Licensing Checks Collegiate Marks Yes No Greek Marks Yes No Send a Copy to Clie…" at bounding box center [1405, 109] width 232 height 166
click at [1310, 134] on input "Includes text that isn't editable" at bounding box center [1313, 131] width 20 height 11
checkbox input "true"
click at [1458, 176] on button "Save" at bounding box center [1474, 175] width 69 height 18
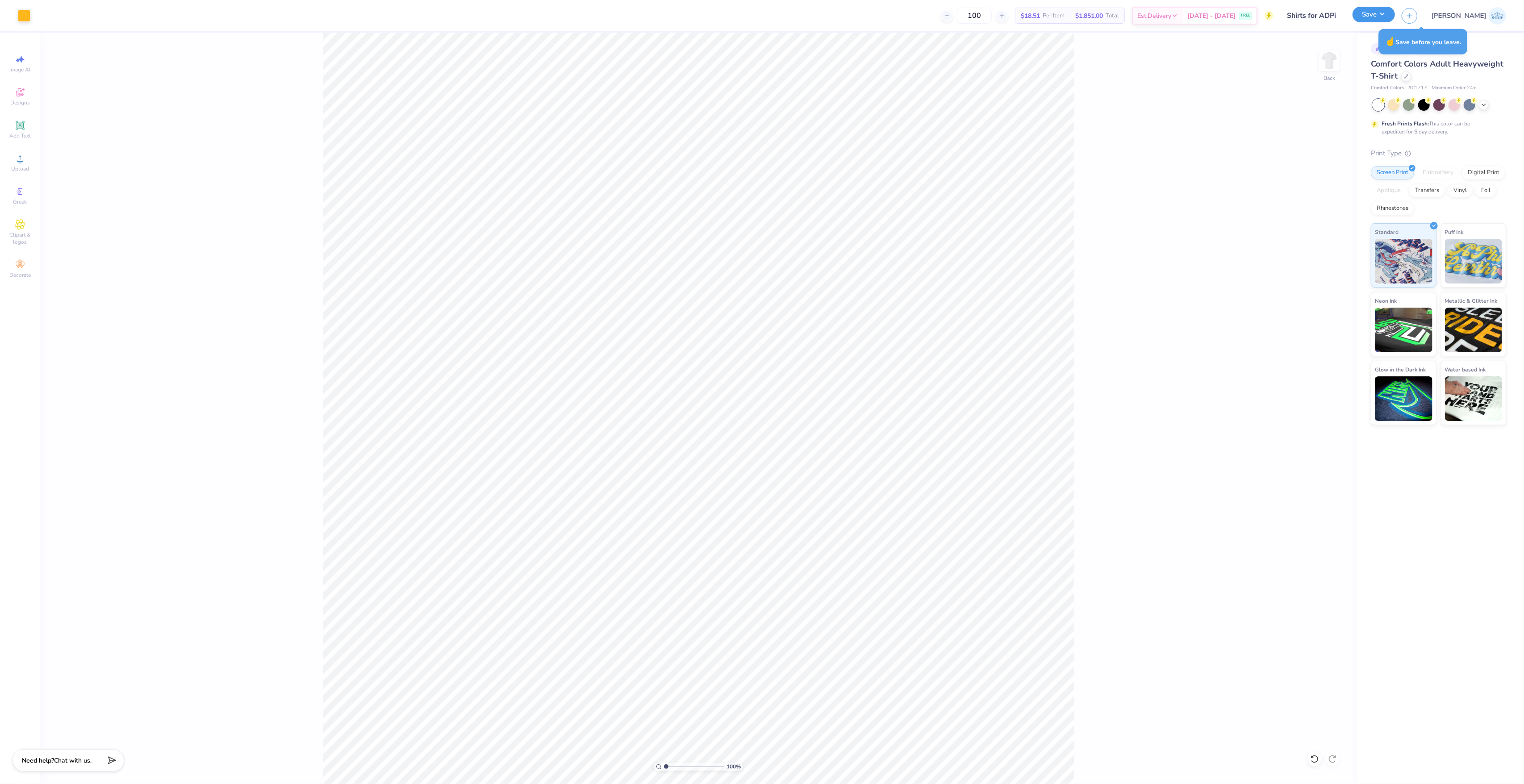
click at [1395, 17] on button "Save" at bounding box center [1373, 14] width 42 height 15
